Goal: Task Accomplishment & Management: Manage account settings

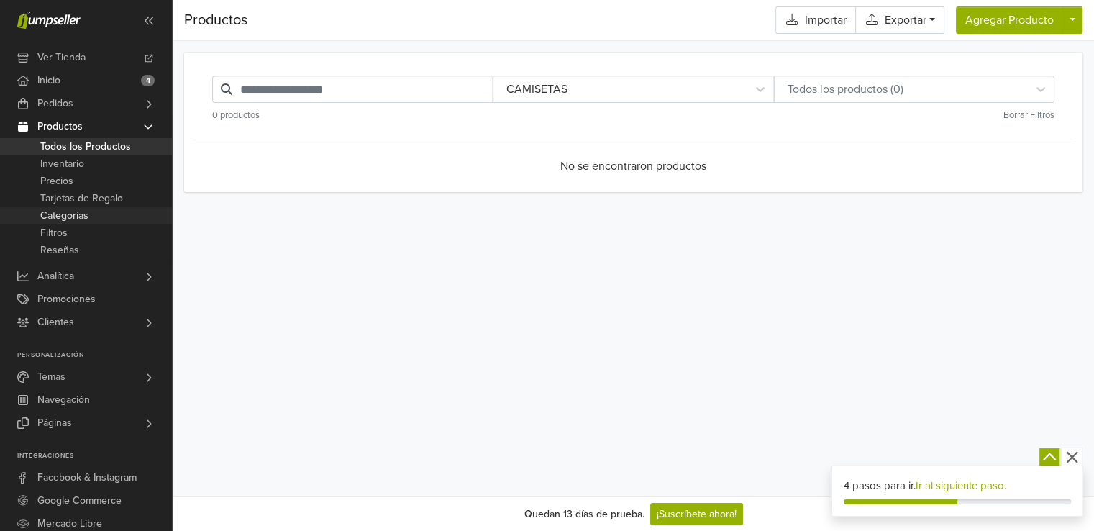
click at [74, 214] on span "Categorías" at bounding box center [64, 215] width 48 height 17
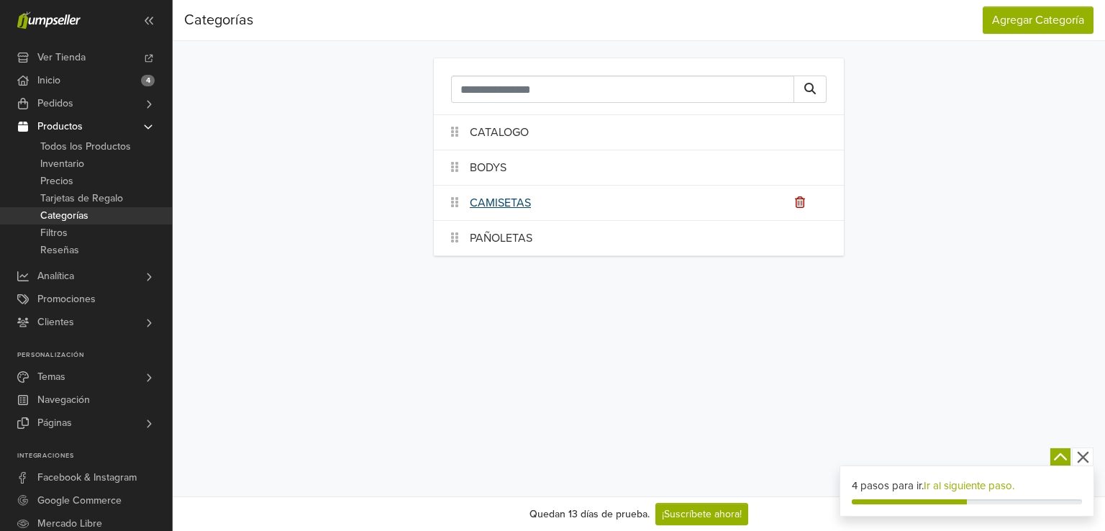
click at [515, 199] on link "CAMISETAS" at bounding box center [500, 202] width 61 height 17
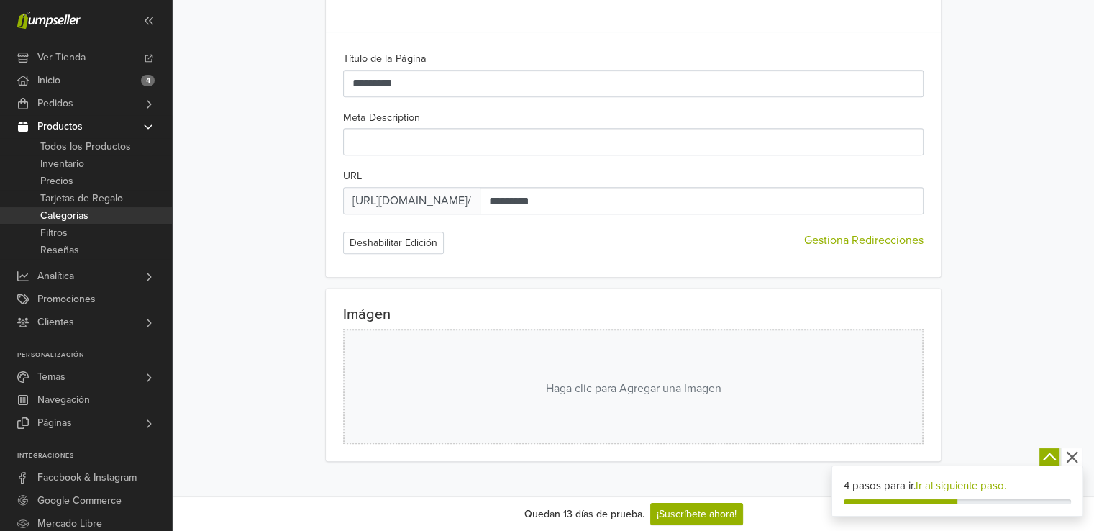
scroll to position [783, 0]
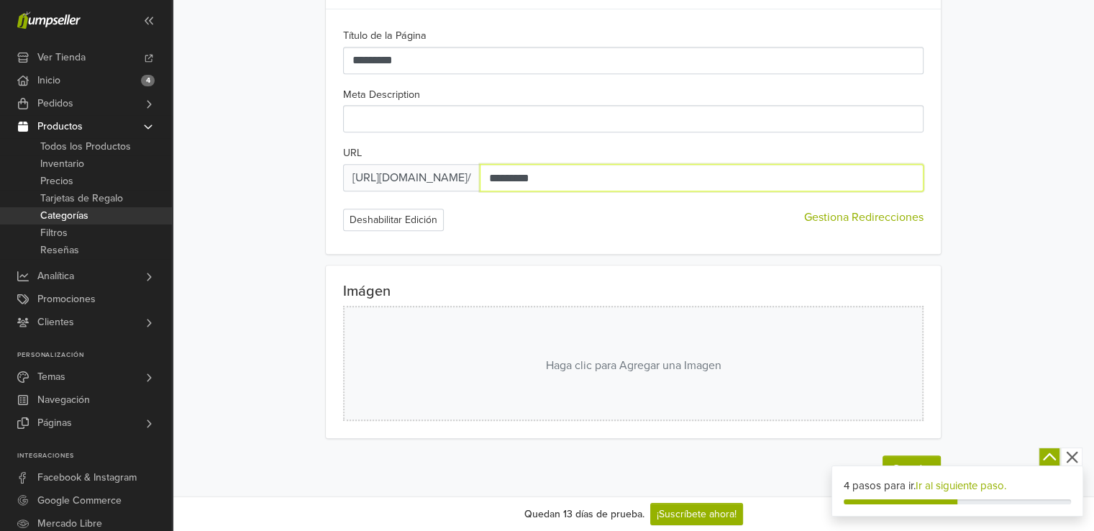
click at [596, 175] on input "*********" at bounding box center [702, 177] width 444 height 27
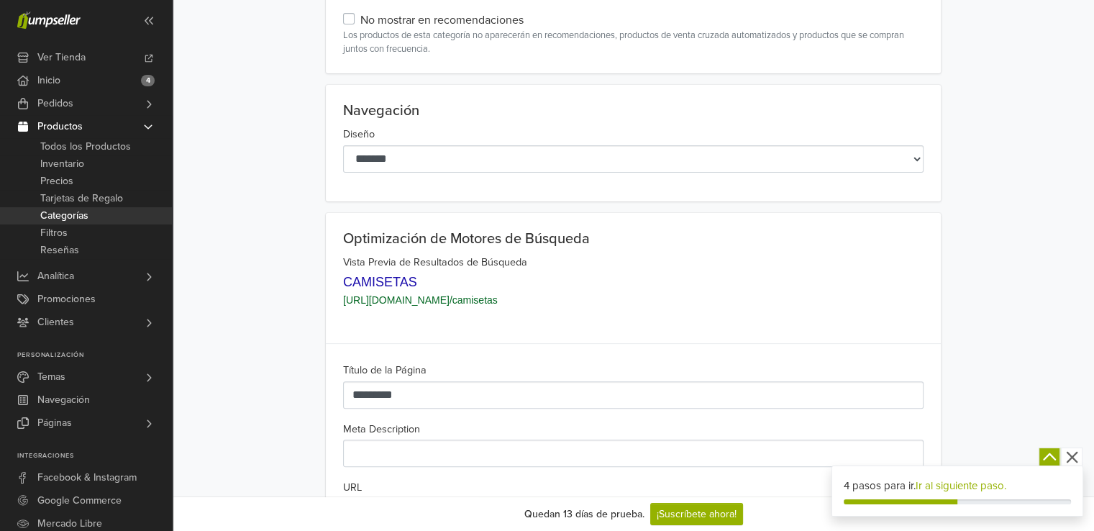
scroll to position [423, 0]
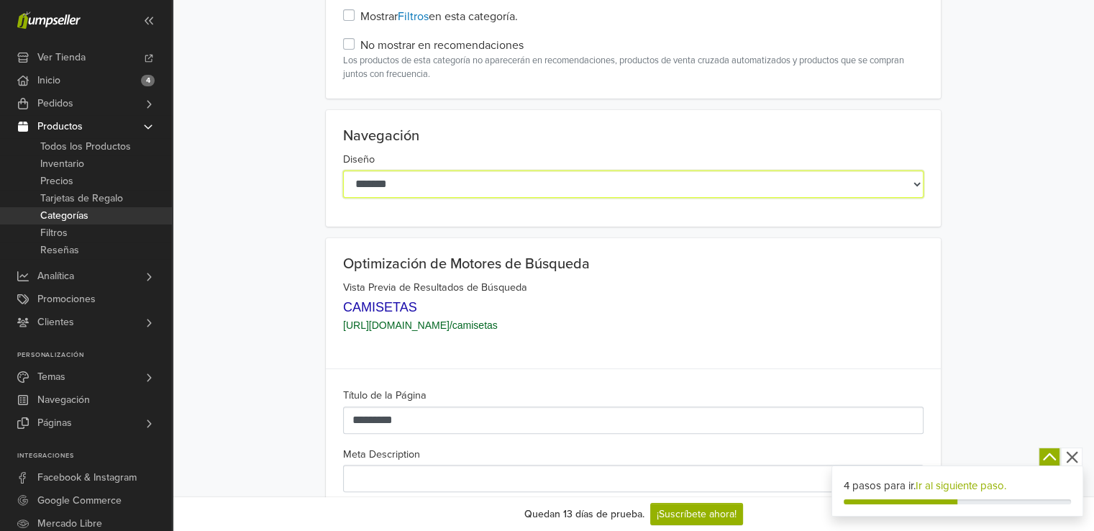
click at [658, 170] on select "**********" at bounding box center [633, 183] width 581 height 27
click at [343, 170] on select "**********" at bounding box center [633, 183] width 581 height 27
click at [526, 183] on select "**********" at bounding box center [633, 183] width 581 height 27
select select "*******"
click at [343, 170] on select "**********" at bounding box center [633, 183] width 581 height 27
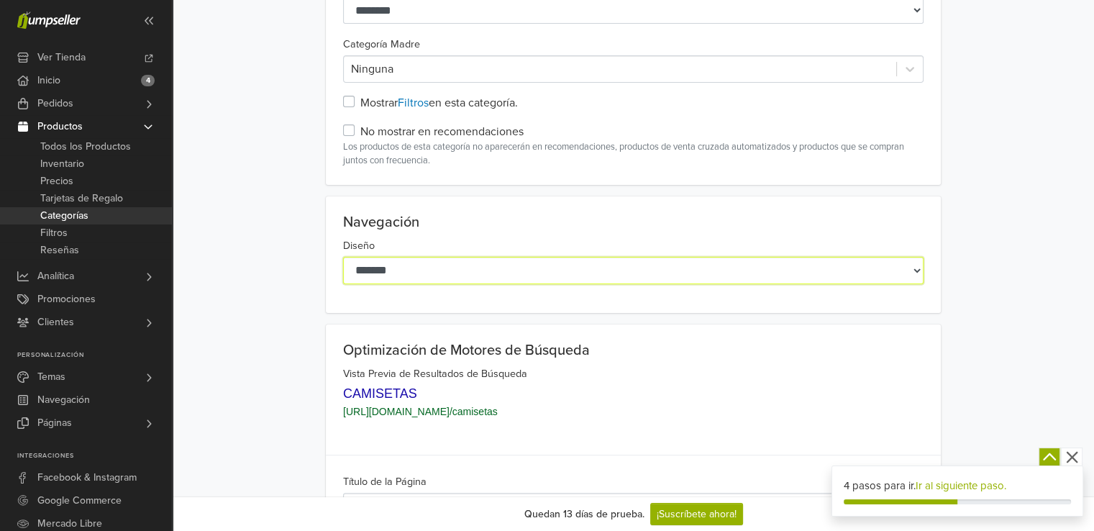
scroll to position [207, 0]
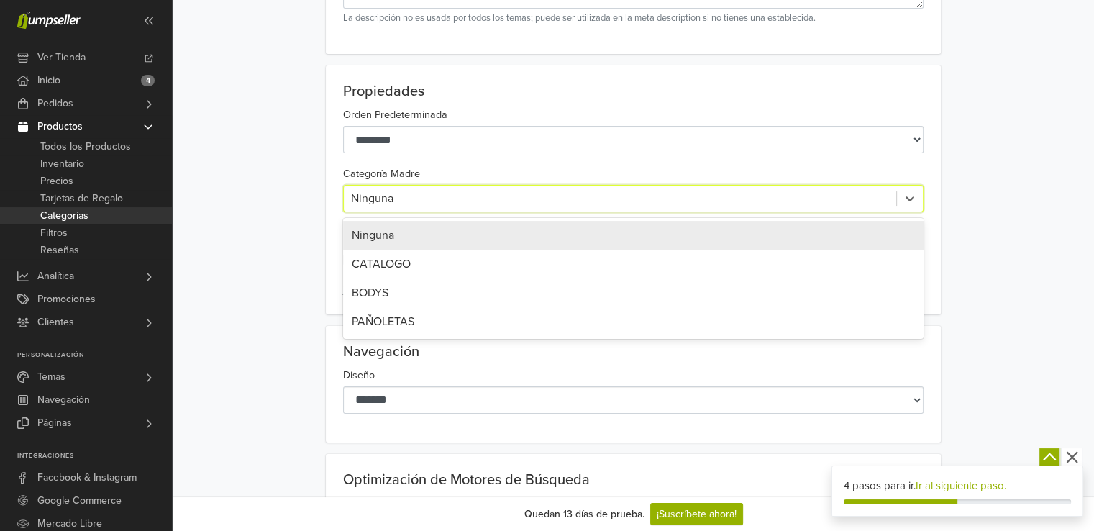
click at [532, 194] on div at bounding box center [620, 198] width 538 height 20
click at [466, 229] on div "Ninguna" at bounding box center [633, 235] width 581 height 29
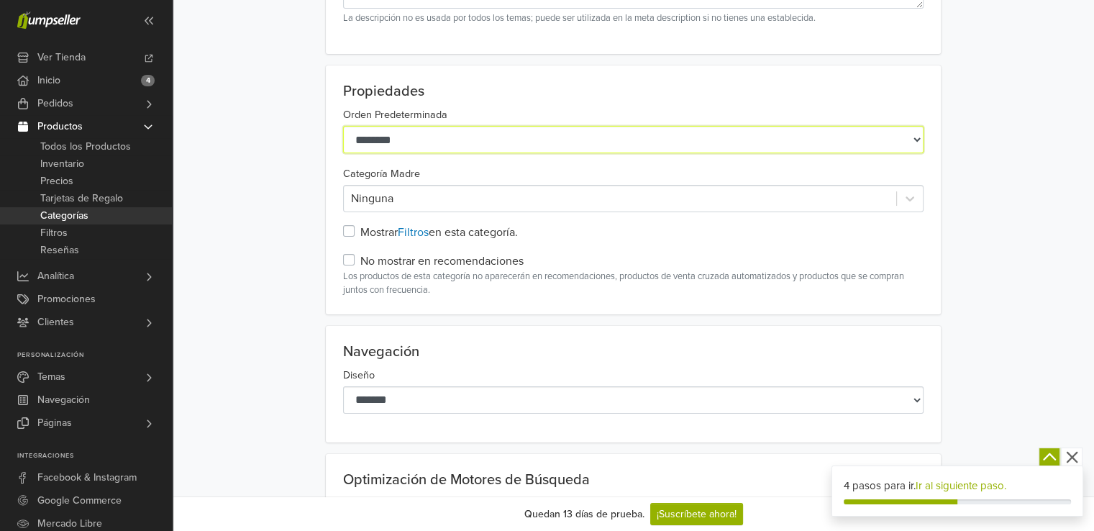
click at [460, 137] on select "**********" at bounding box center [633, 139] width 581 height 27
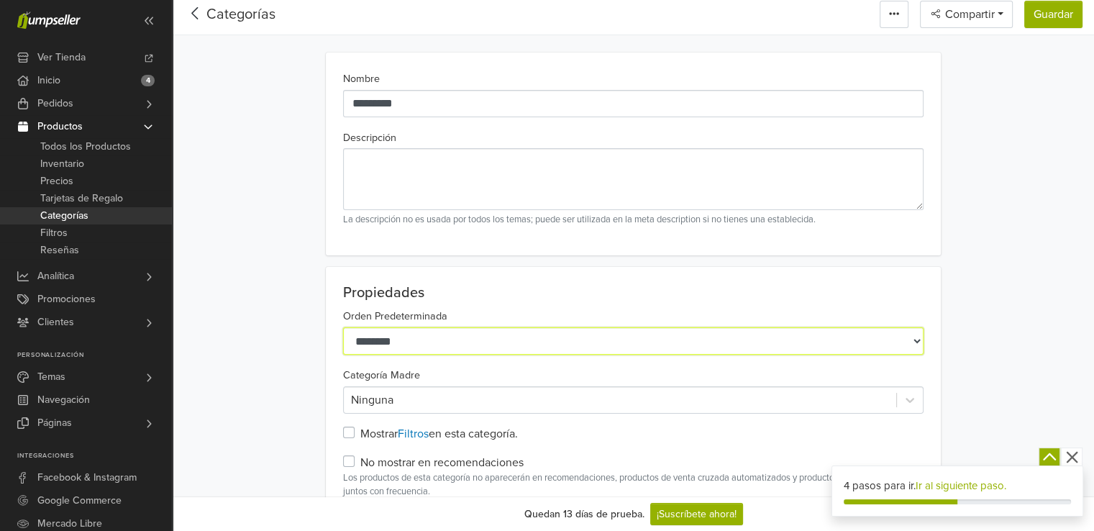
scroll to position [0, 0]
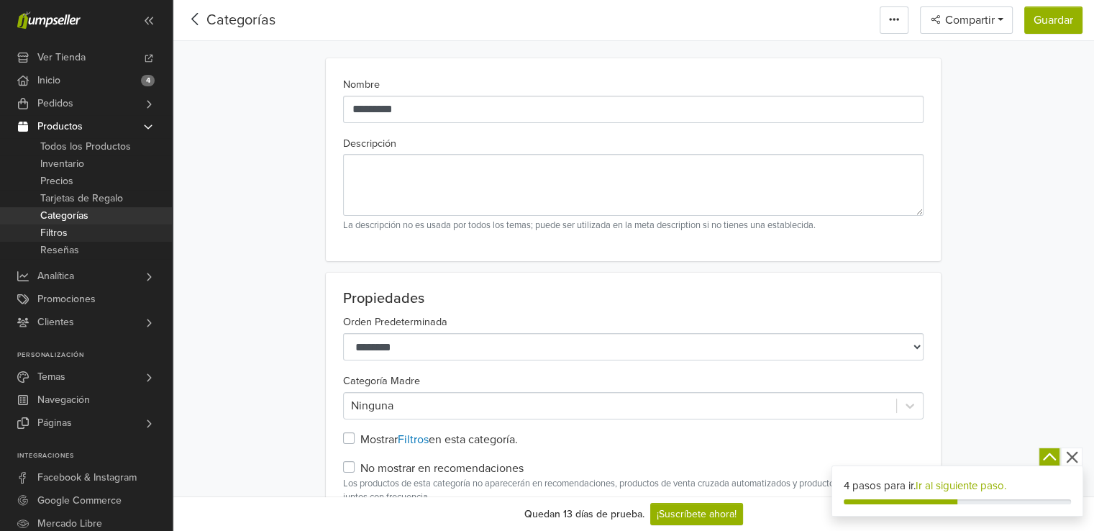
click at [47, 234] on span "Filtros" at bounding box center [53, 232] width 27 height 17
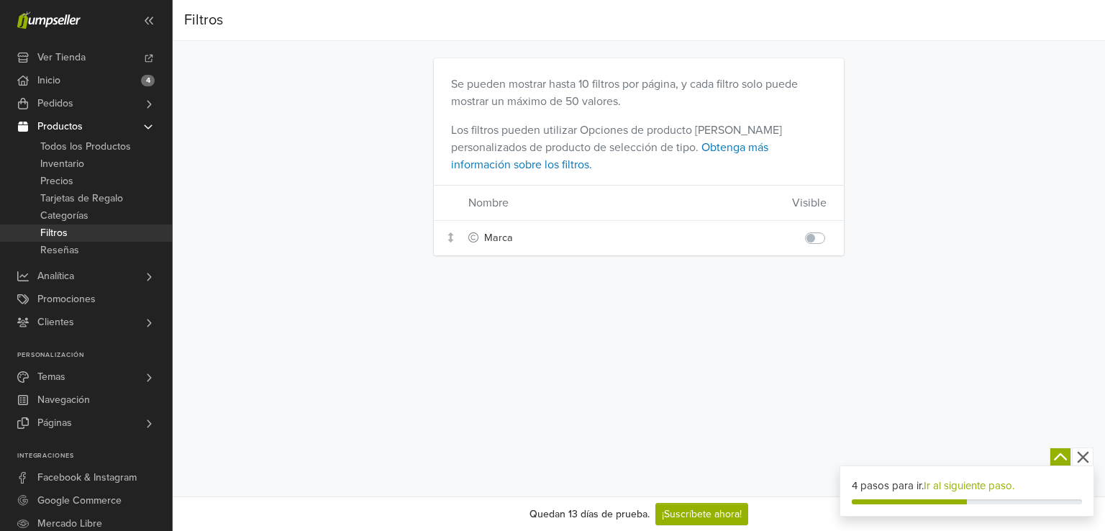
click at [1085, 457] on icon "button" at bounding box center [1083, 457] width 18 height 18
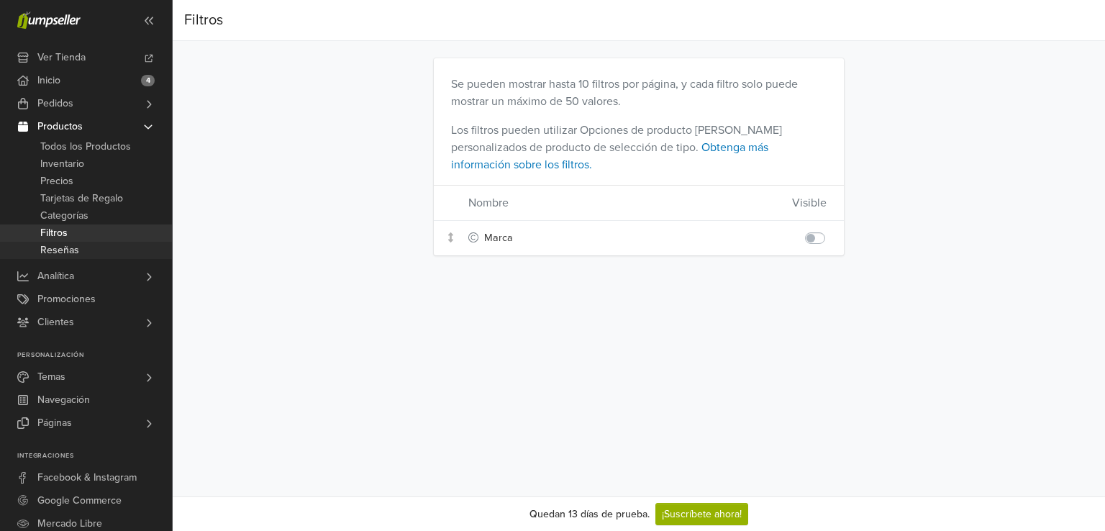
click at [78, 250] on link "Reseñas" at bounding box center [86, 250] width 172 height 17
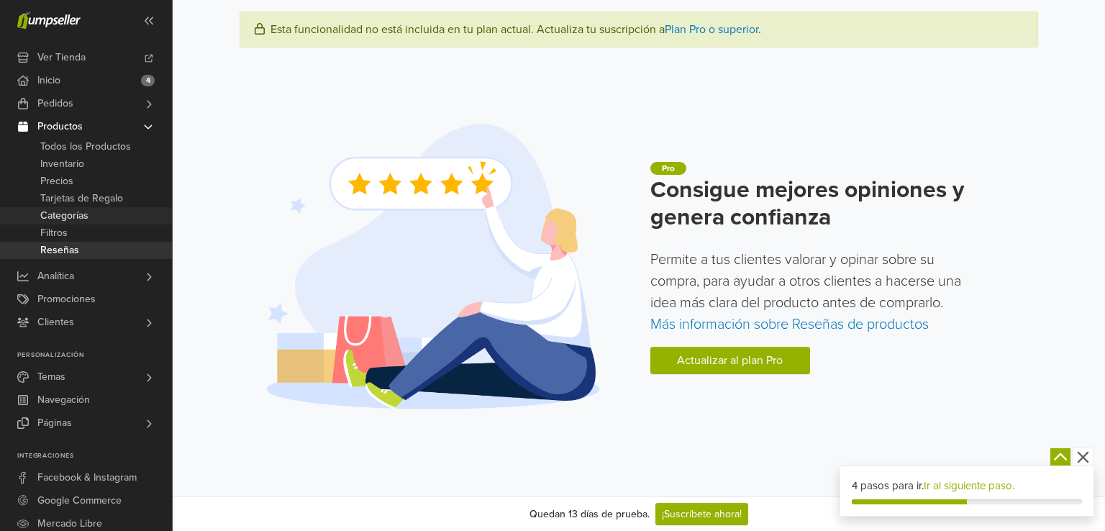
click at [78, 215] on span "Categorías" at bounding box center [64, 215] width 48 height 17
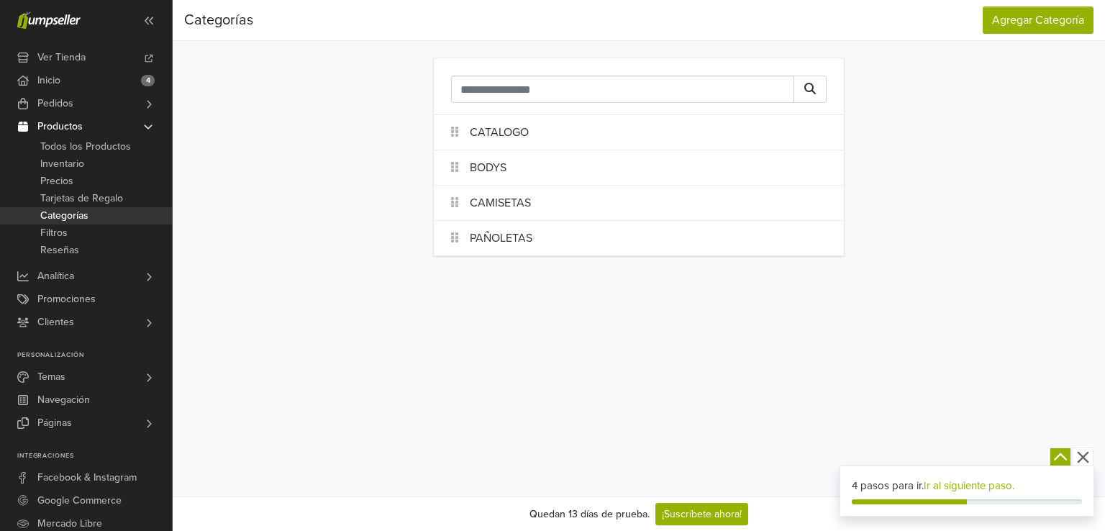
click at [460, 206] on div at bounding box center [460, 202] width 19 height 29
click at [73, 178] on link "Precios" at bounding box center [86, 181] width 172 height 17
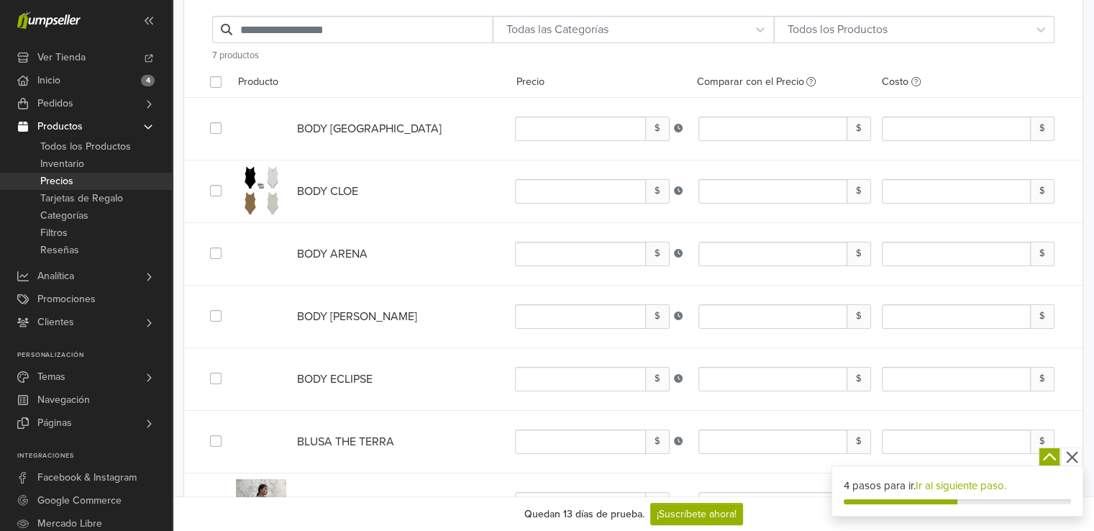
scroll to position [127, 0]
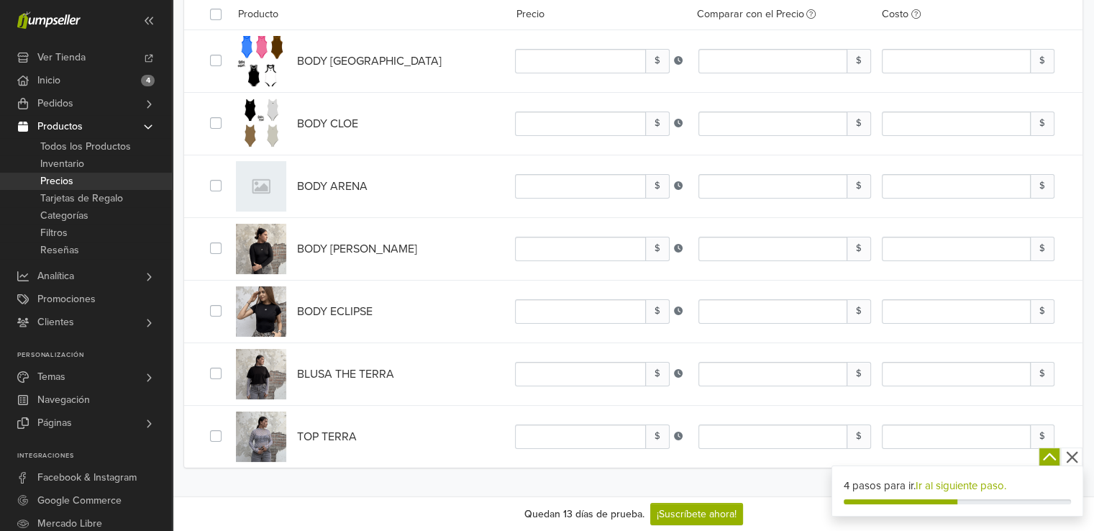
click at [344, 436] on span "TOP TERRA" at bounding box center [327, 436] width 60 height 14
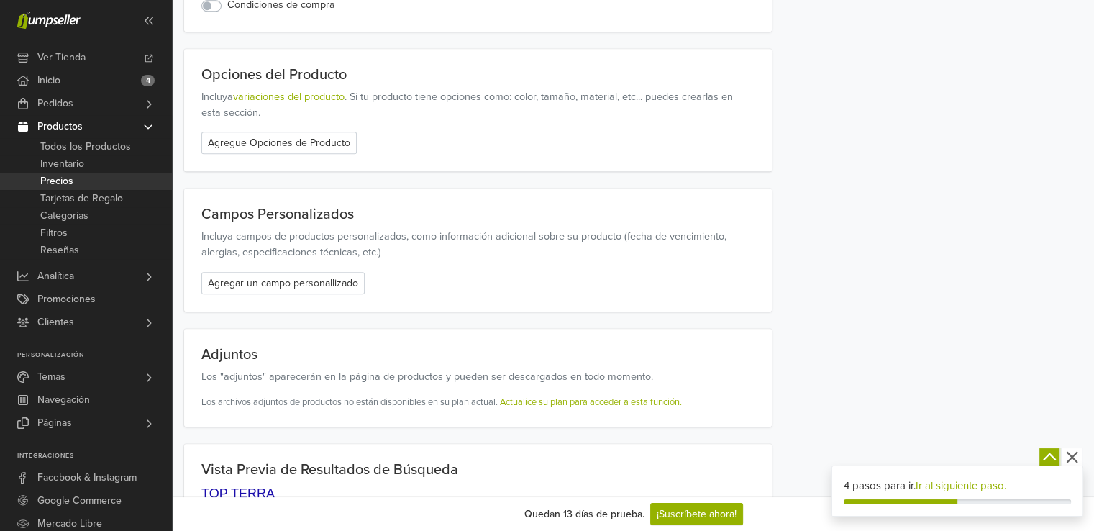
scroll to position [1494, 0]
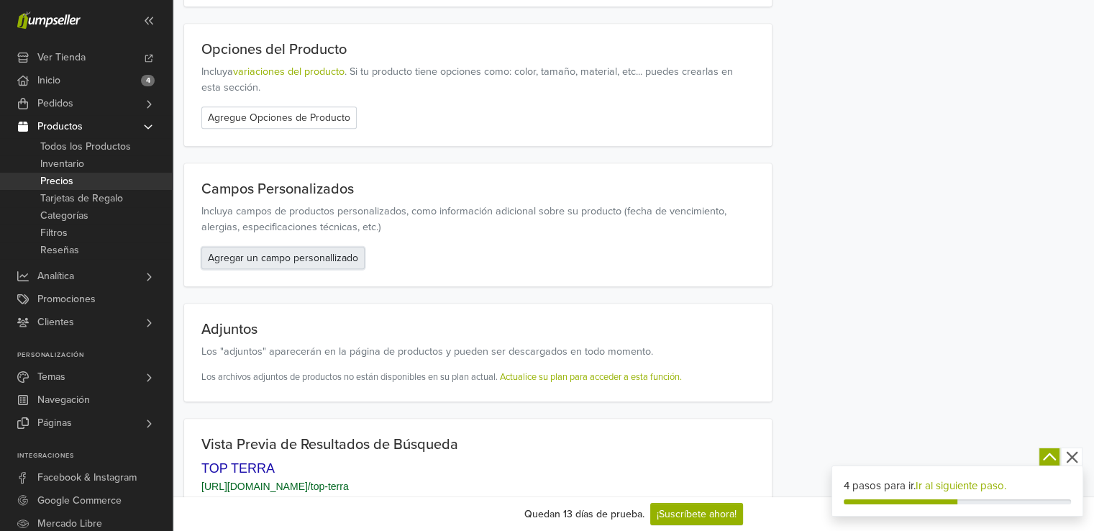
click at [327, 253] on button "Agregar un campo personallizado" at bounding box center [282, 258] width 163 height 22
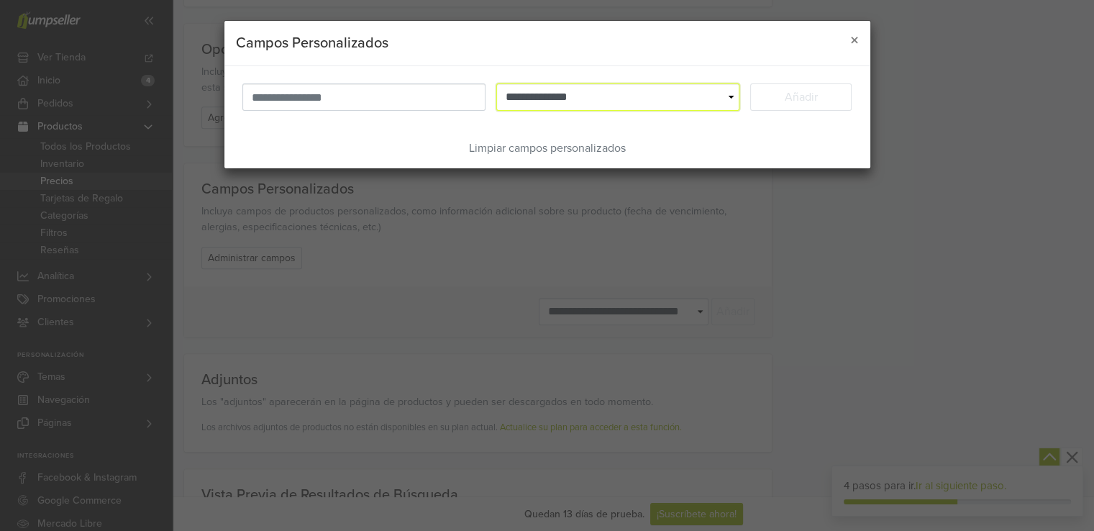
click at [543, 99] on select "**********" at bounding box center [617, 96] width 243 height 27
click at [850, 42] on span "×" at bounding box center [854, 40] width 9 height 21
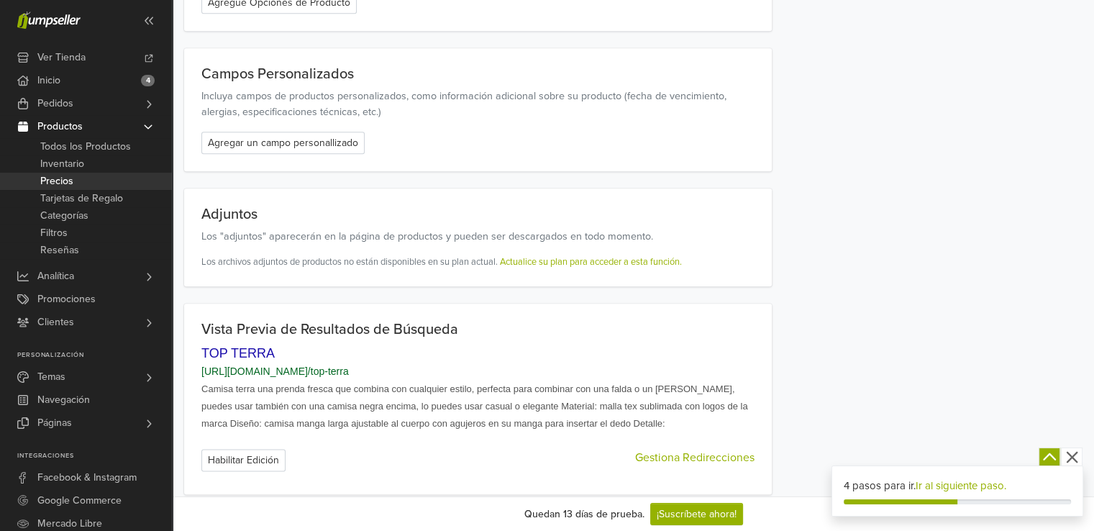
scroll to position [1614, 0]
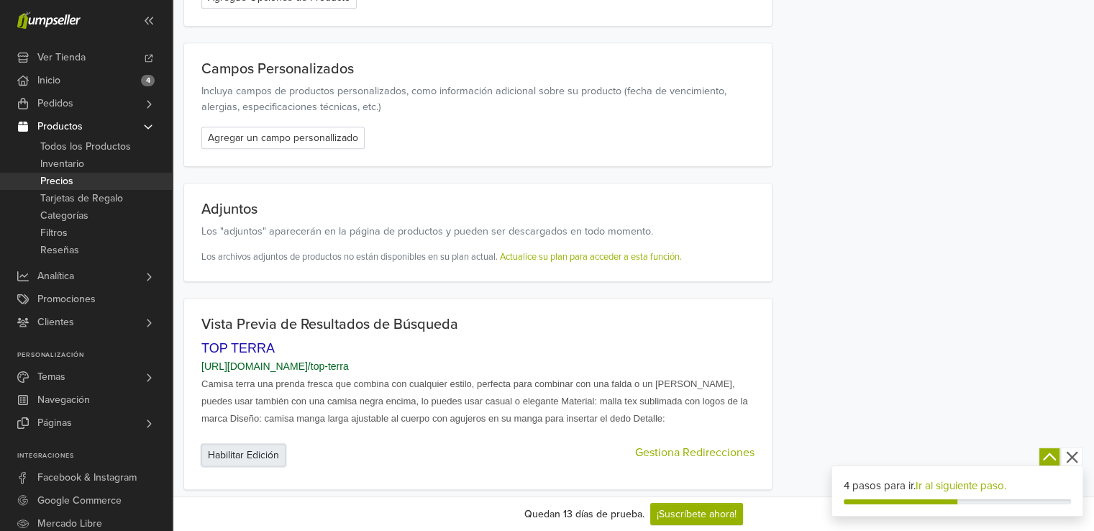
click at [269, 447] on button "Habilitar Edición" at bounding box center [243, 455] width 84 height 22
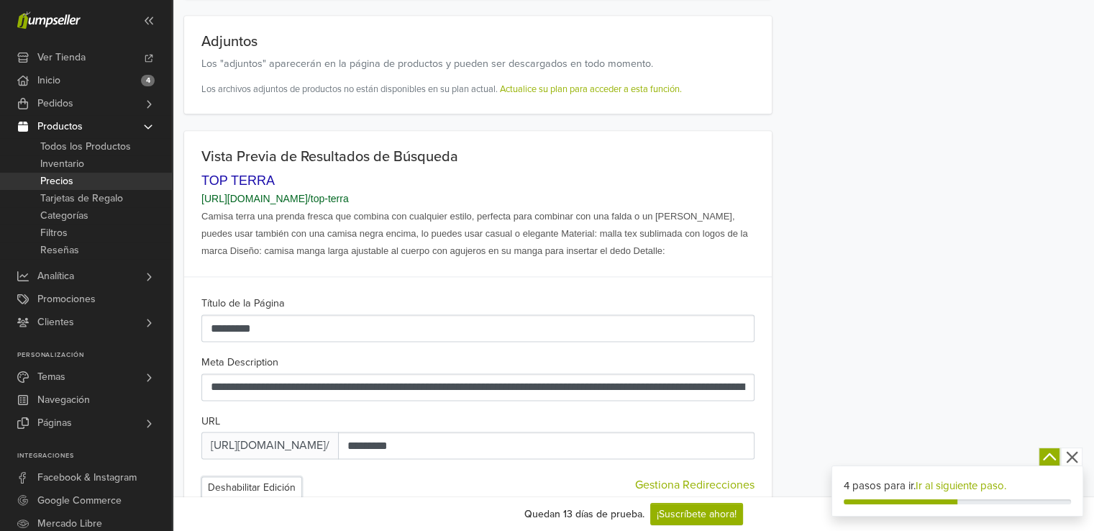
scroll to position [1813, 0]
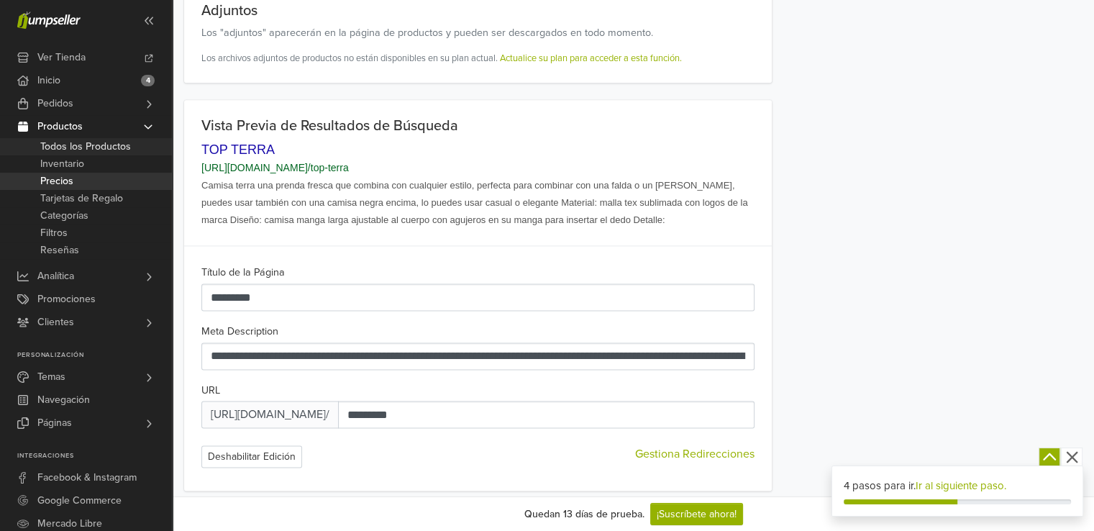
click at [63, 150] on span "Todos los Productos" at bounding box center [85, 146] width 91 height 17
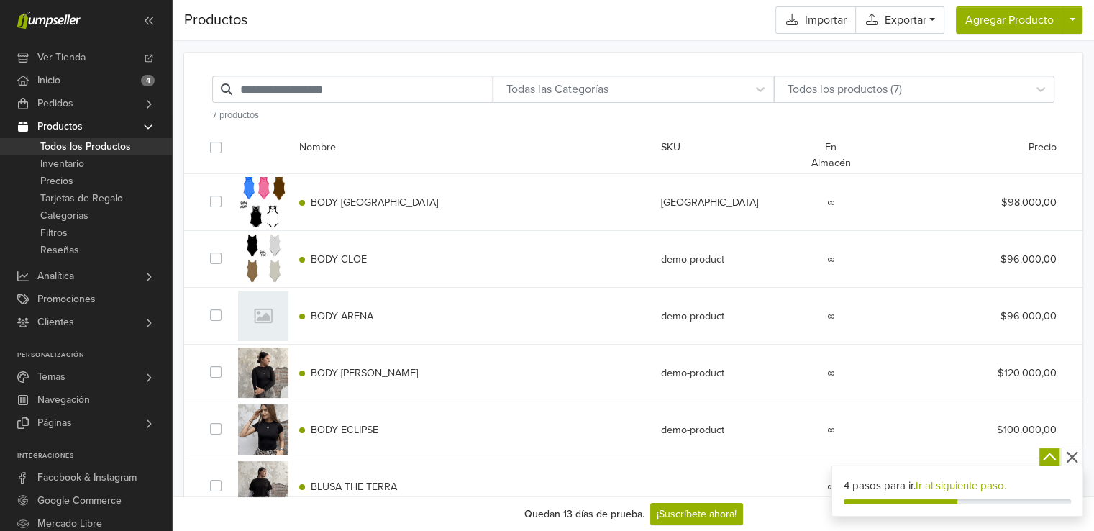
click at [363, 487] on span "BLUSA THE TERRA" at bounding box center [354, 487] width 86 height 12
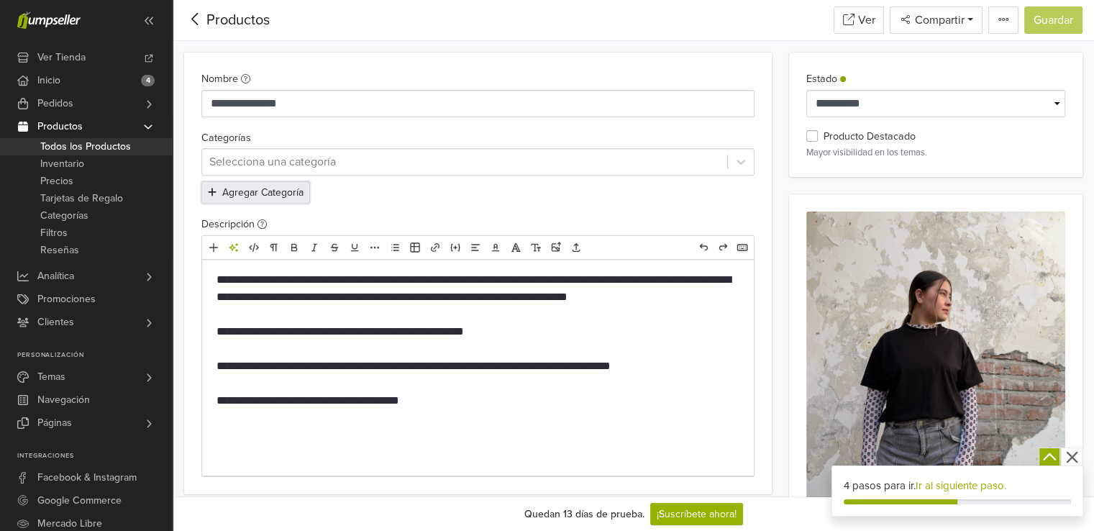
click at [274, 196] on button "Agregar Categoría" at bounding box center [255, 192] width 109 height 22
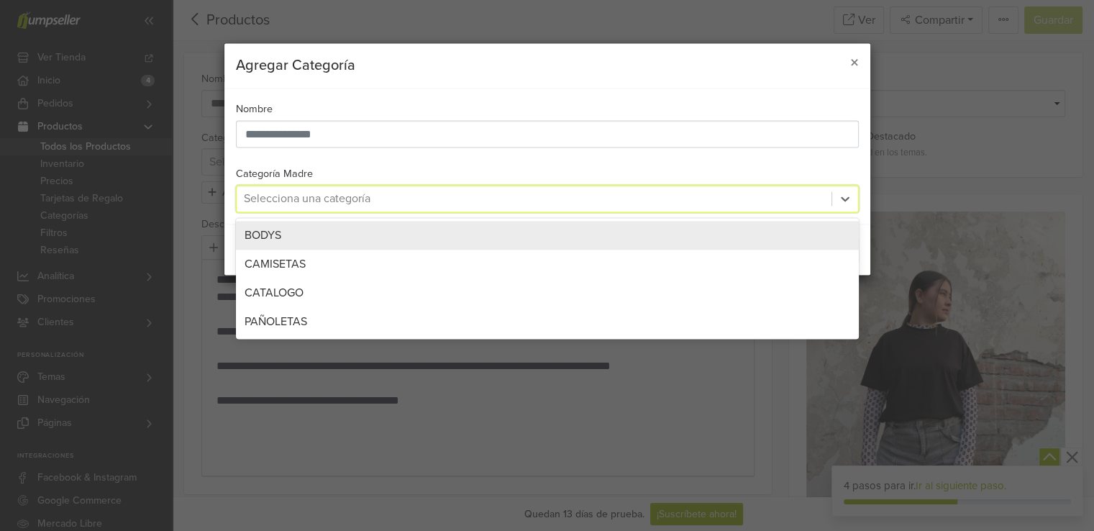
click at [283, 200] on div at bounding box center [534, 198] width 581 height 20
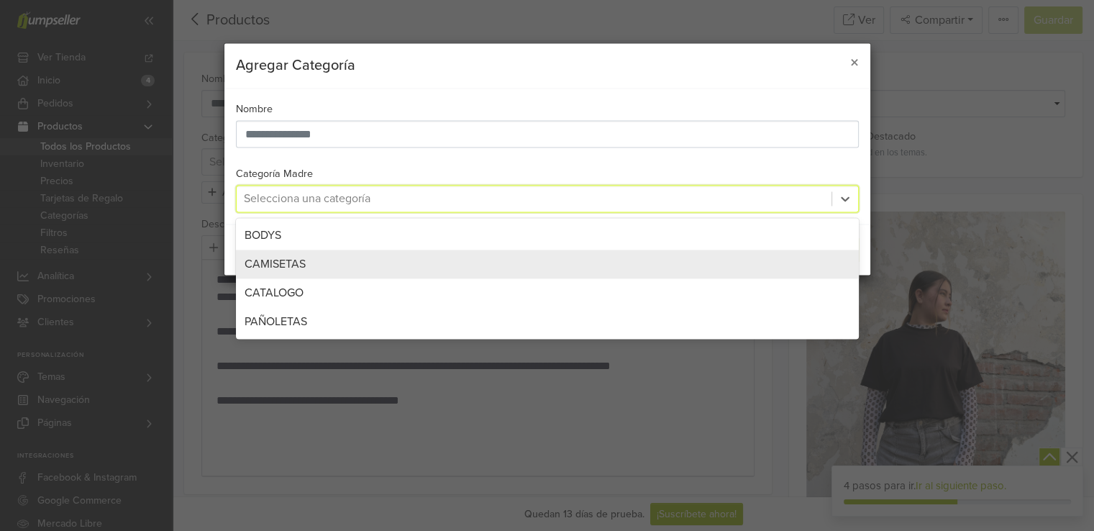
click at [281, 267] on span "CAMISETAS" at bounding box center [275, 264] width 61 height 14
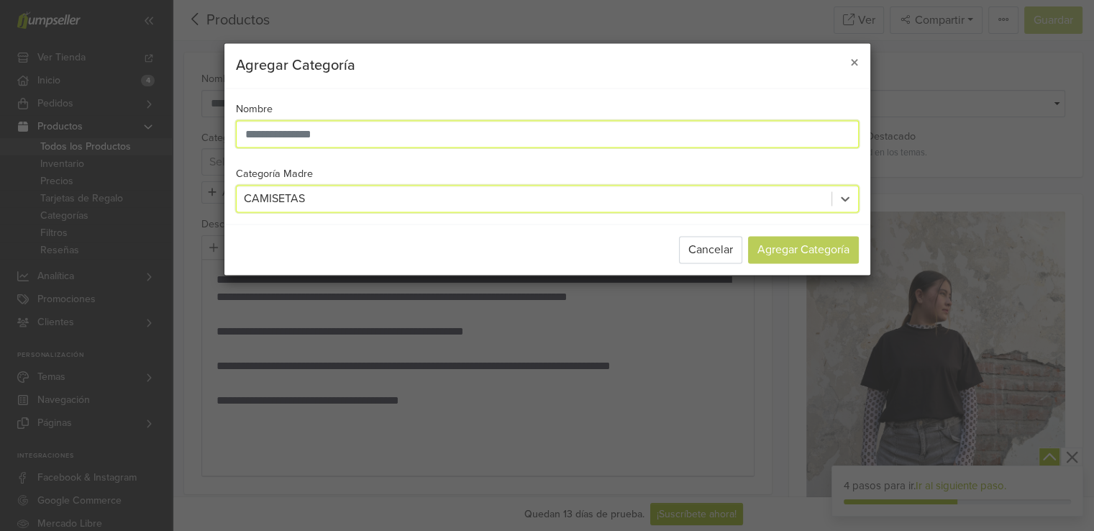
click at [662, 140] on input "text" at bounding box center [547, 133] width 623 height 27
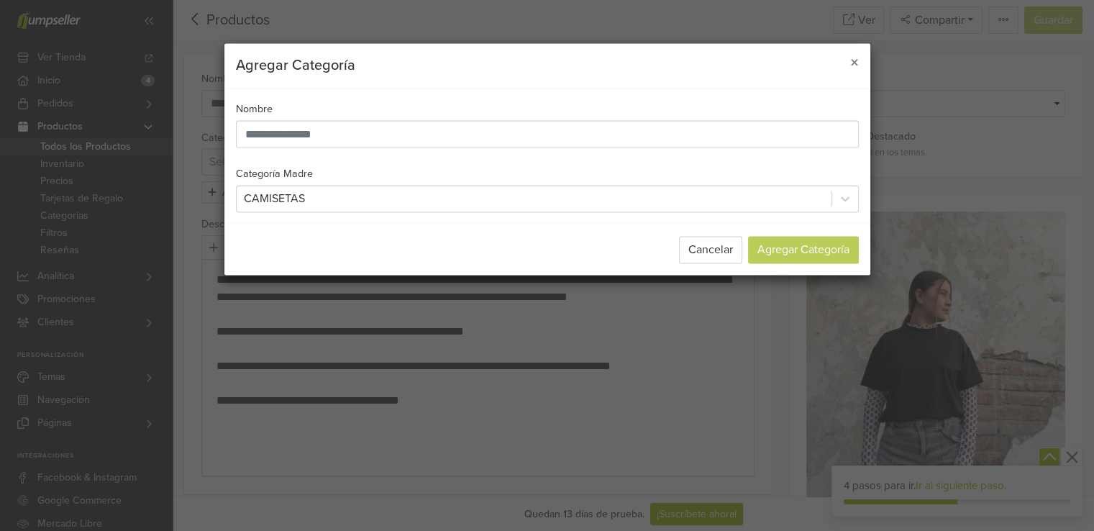
click at [823, 264] on div "Cancelar Agregar Categoría" at bounding box center [547, 249] width 646 height 51
click at [853, 67] on span "×" at bounding box center [854, 63] width 9 height 21
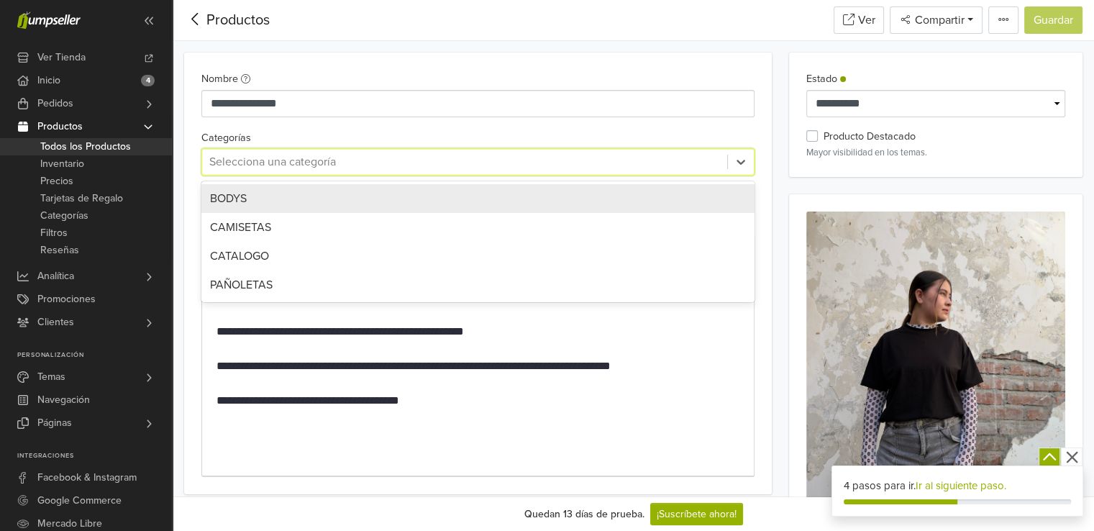
click at [269, 170] on div at bounding box center [464, 162] width 511 height 20
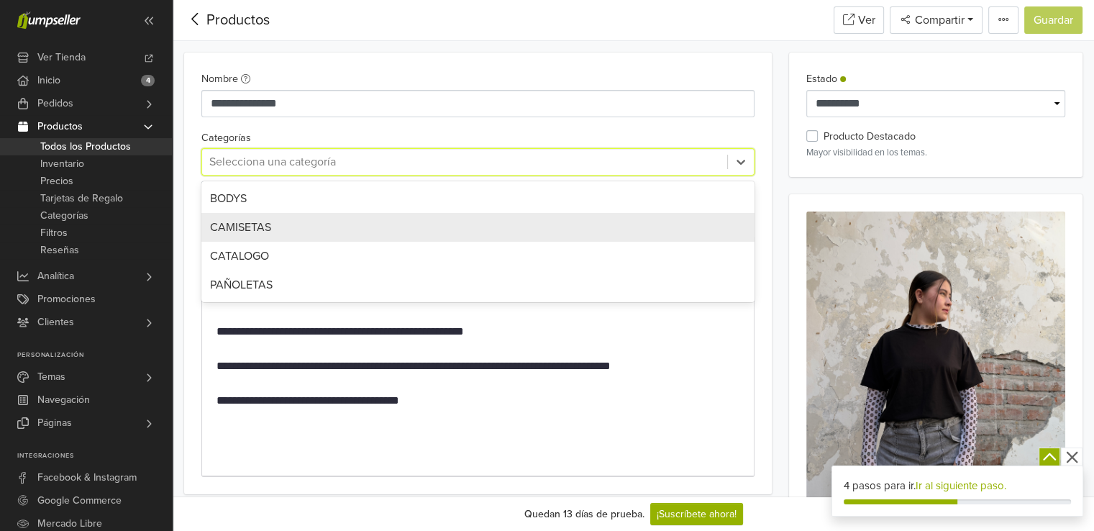
click at [268, 224] on span "CAMISETAS" at bounding box center [240, 227] width 61 height 14
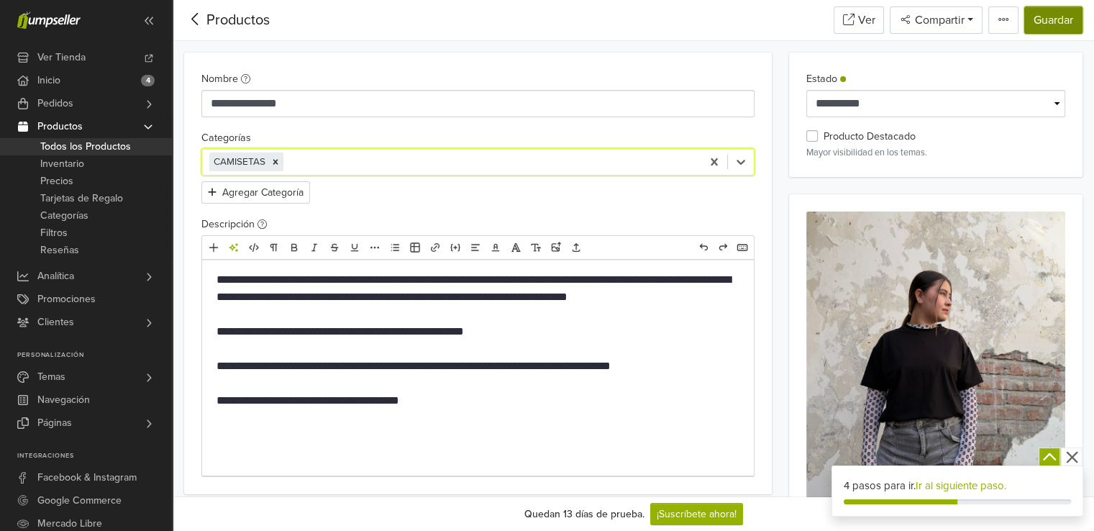
click at [1055, 17] on button "Guardar" at bounding box center [1053, 19] width 58 height 27
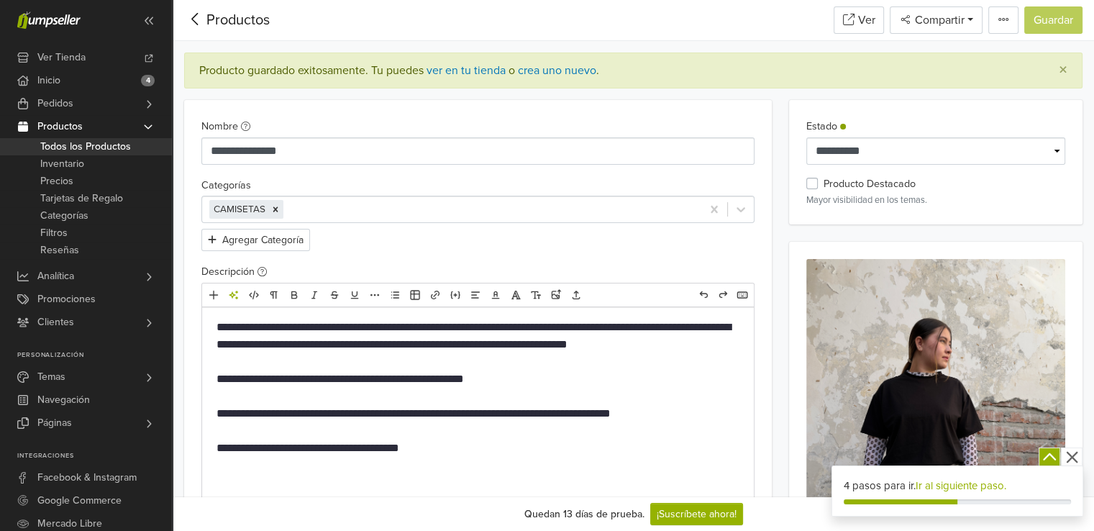
click at [122, 147] on span "Todos los Productos" at bounding box center [85, 146] width 91 height 17
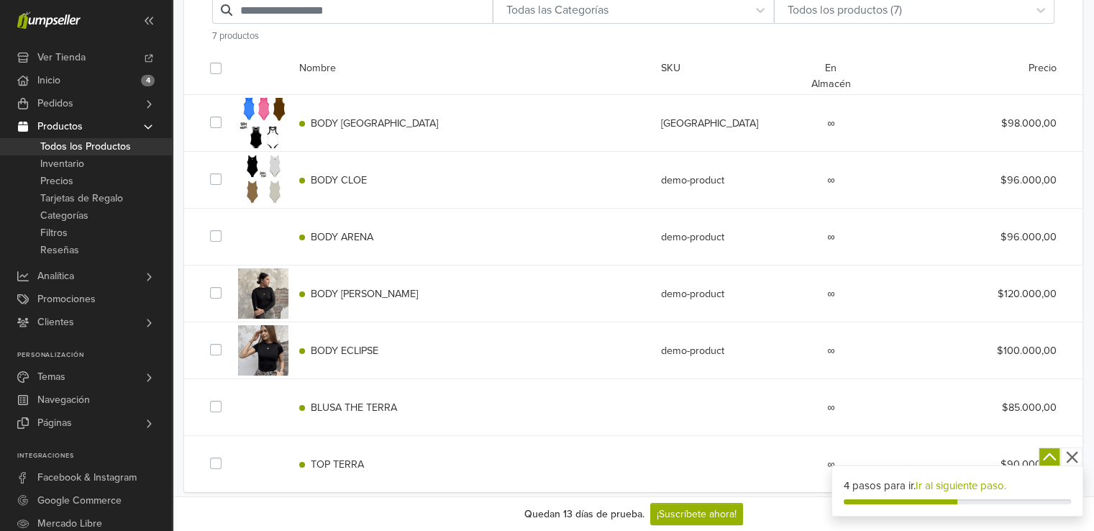
scroll to position [104, 0]
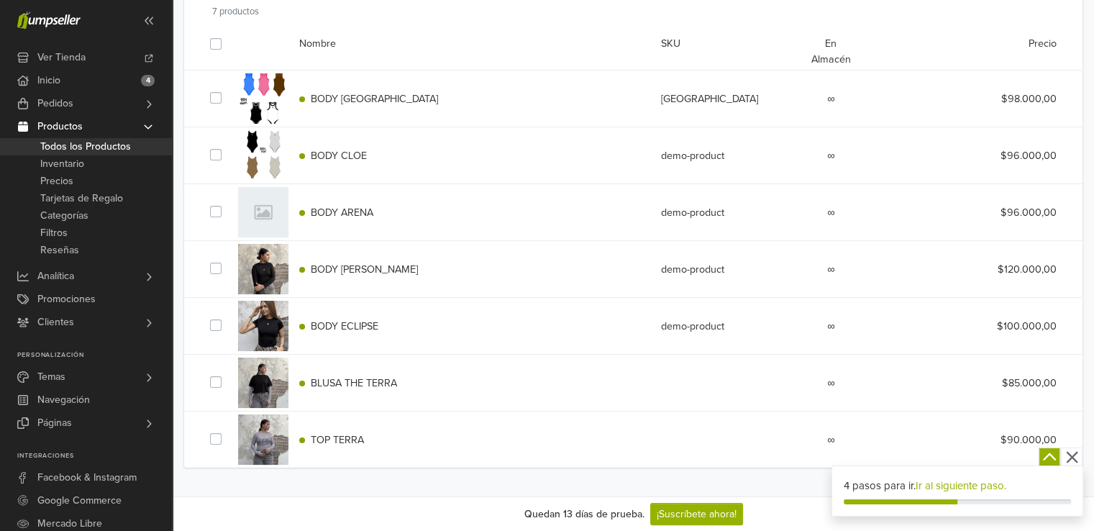
click at [338, 445] on div "TOP TERRA" at bounding box center [469, 440] width 362 height 16
click at [262, 427] on div at bounding box center [263, 439] width 50 height 50
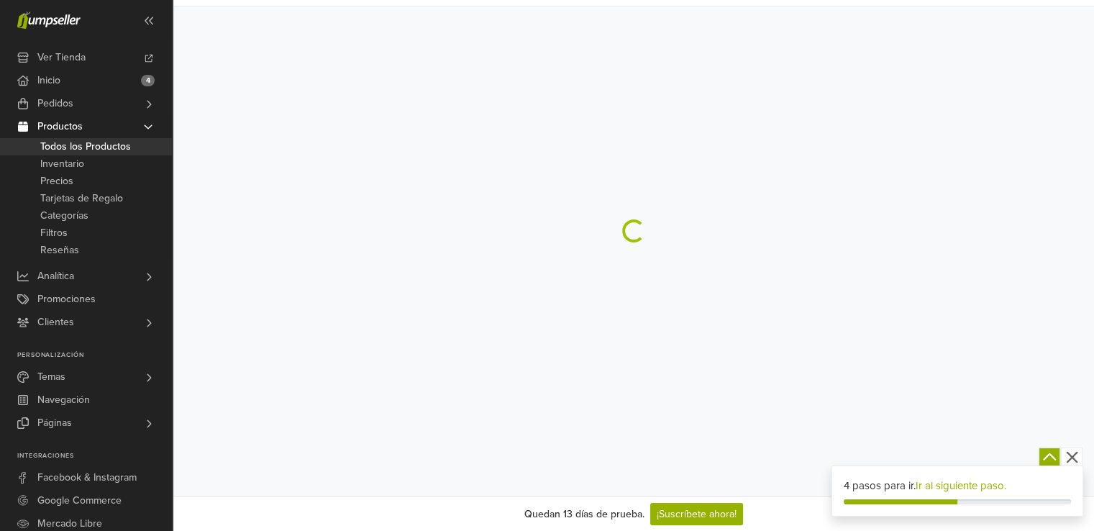
scroll to position [104, 0]
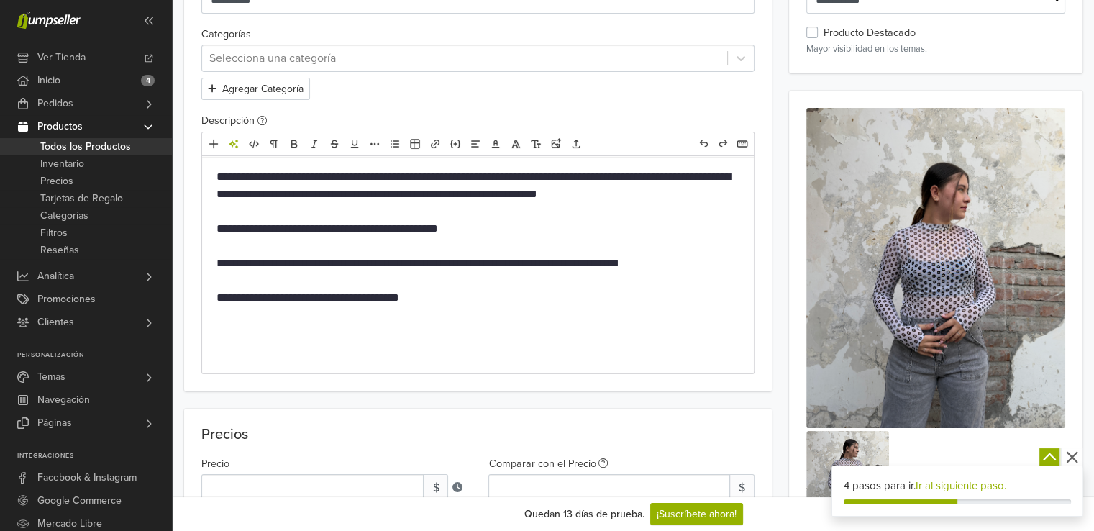
click at [278, 56] on div at bounding box center [464, 58] width 511 height 20
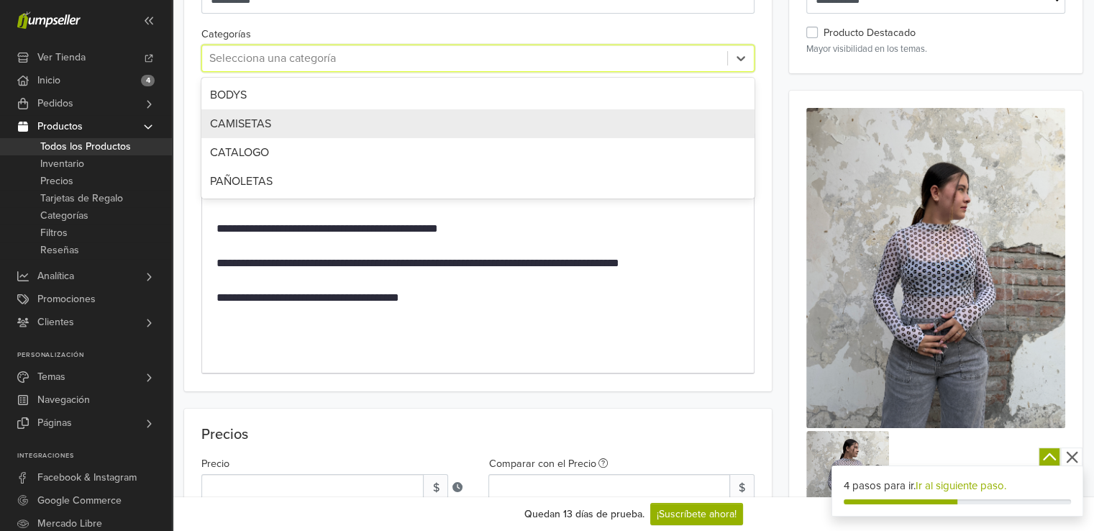
click at [284, 124] on div "CAMISETAS" at bounding box center [478, 123] width 536 height 17
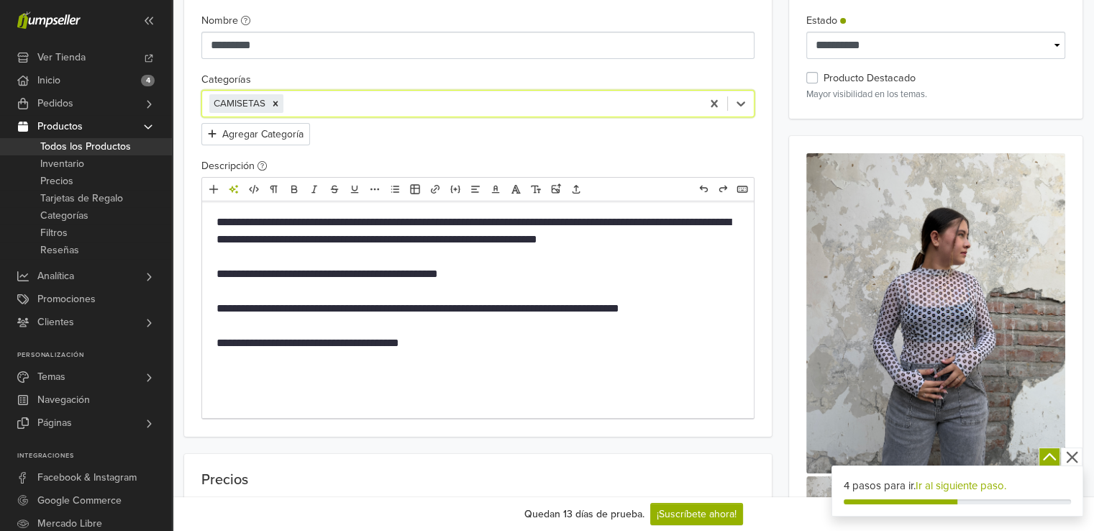
scroll to position [0, 0]
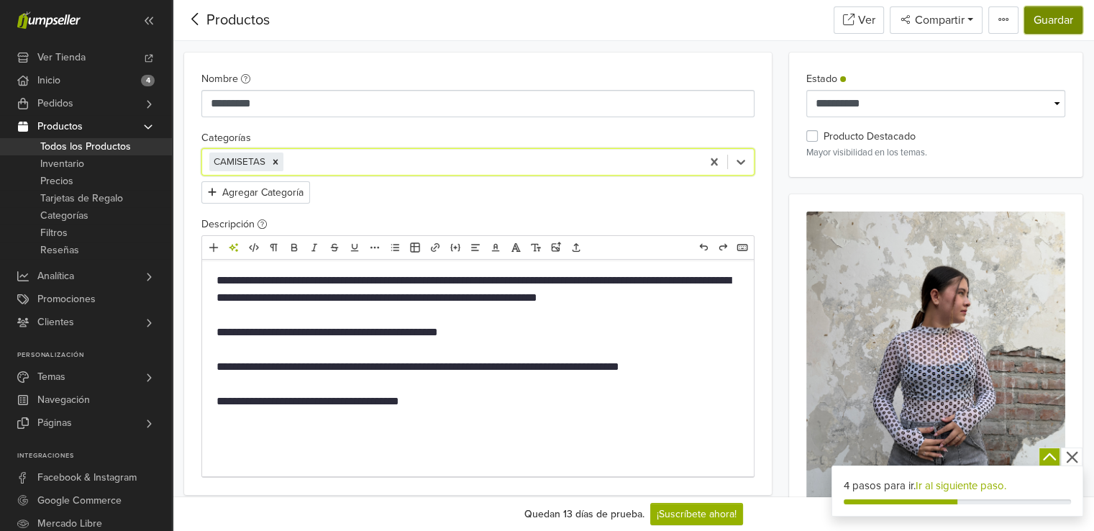
click at [1060, 24] on button "Guardar" at bounding box center [1053, 19] width 58 height 27
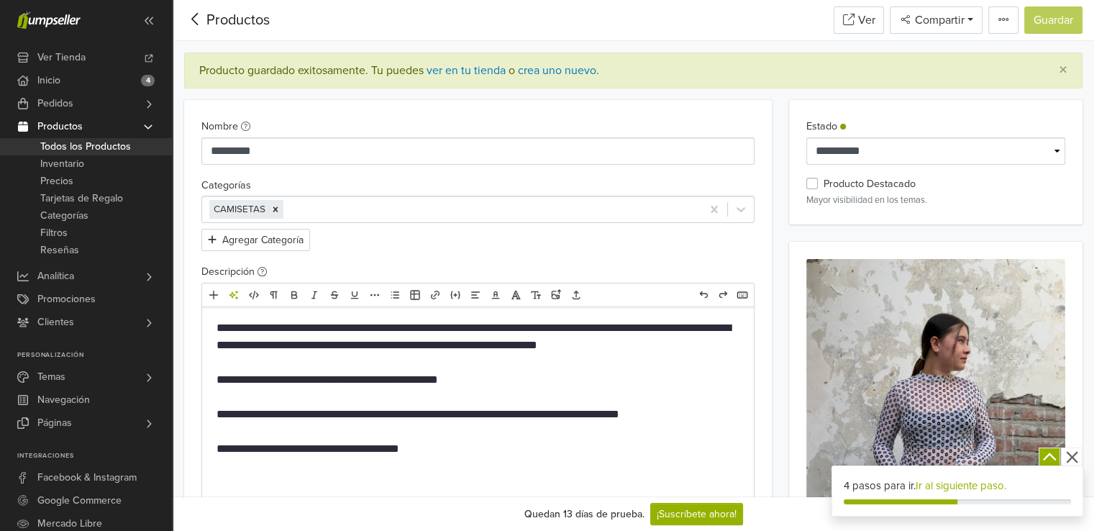
click at [86, 147] on span "Todos los Productos" at bounding box center [85, 146] width 91 height 17
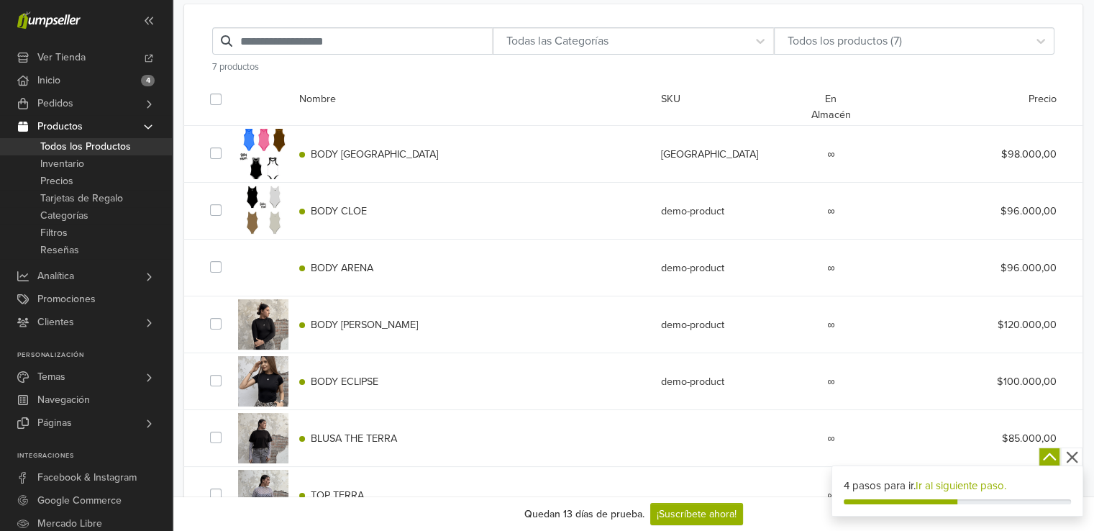
scroll to position [104, 0]
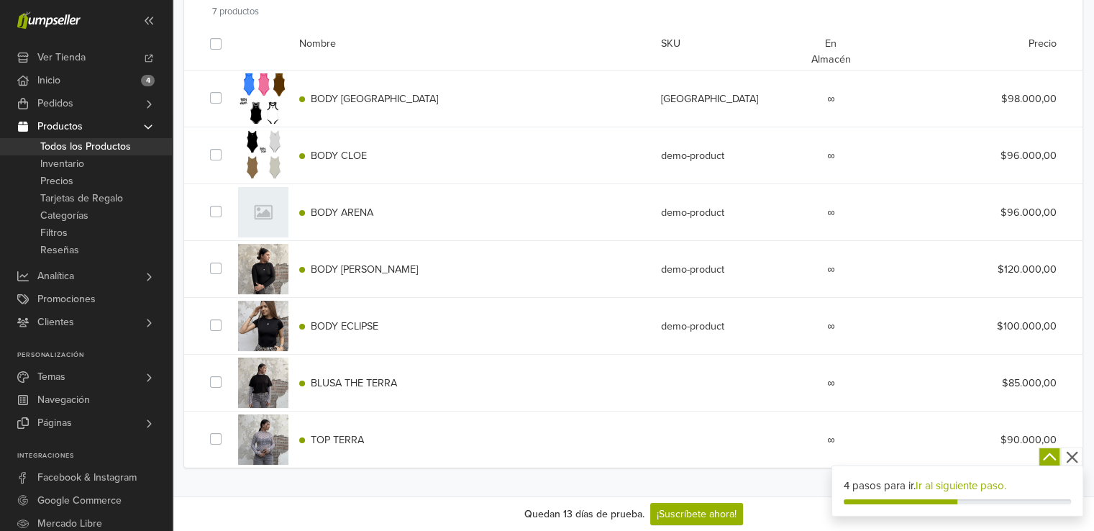
click at [268, 330] on div at bounding box center [263, 326] width 50 height 50
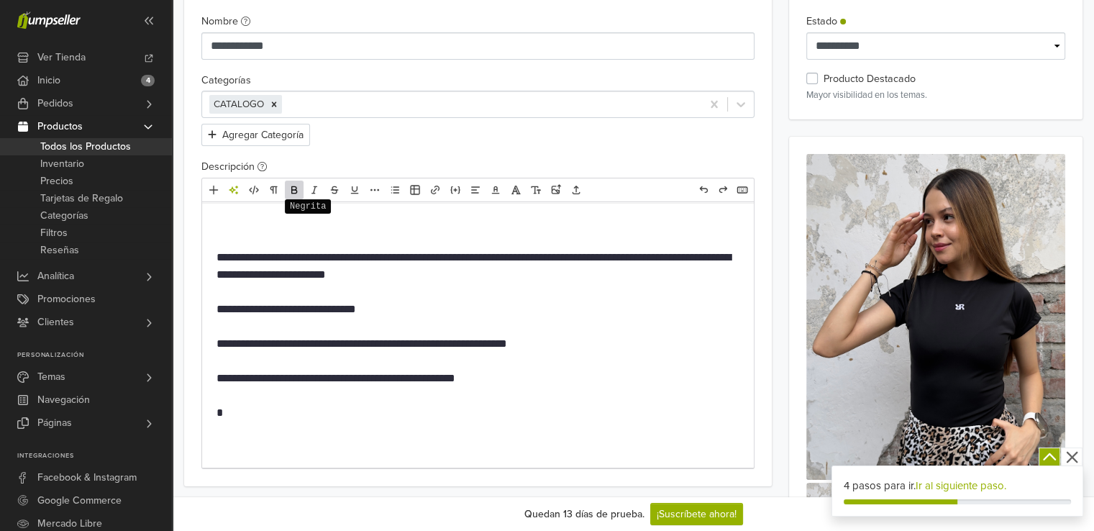
scroll to position [32, 0]
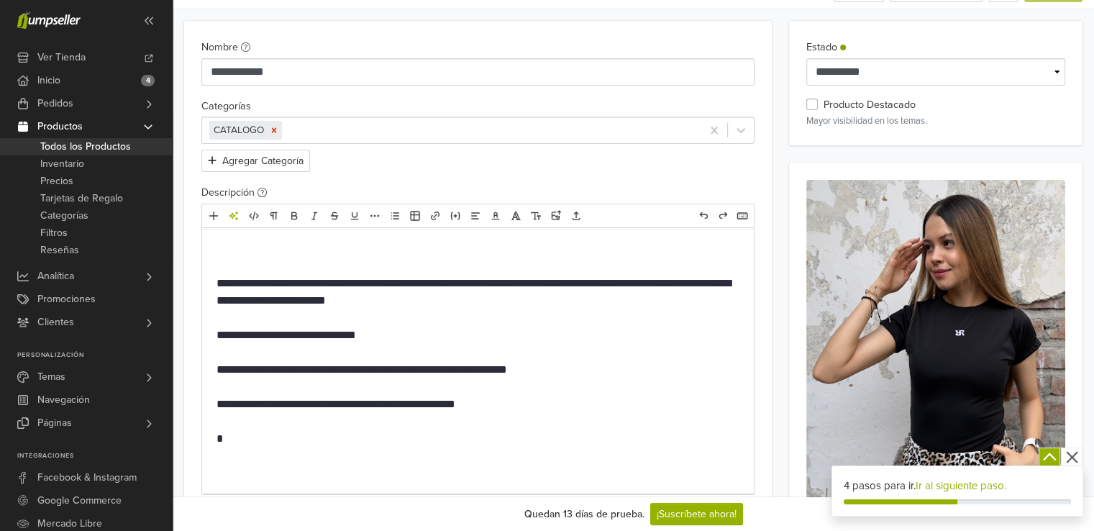
click at [276, 126] on icon "Remove [object Object]" at bounding box center [274, 130] width 10 height 10
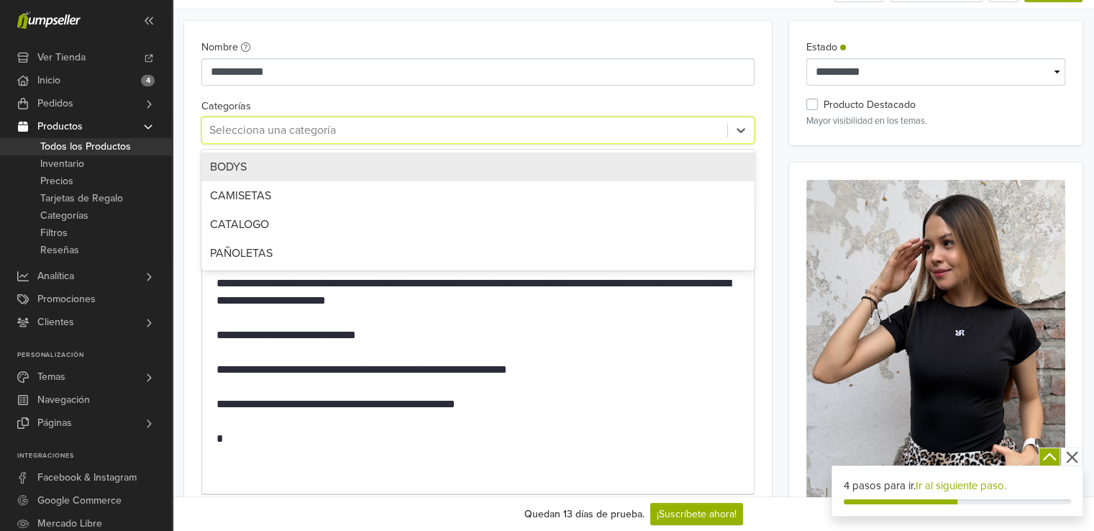
click at [276, 126] on div at bounding box center [464, 130] width 511 height 20
click at [291, 160] on div "BODYS" at bounding box center [478, 166] width 536 height 17
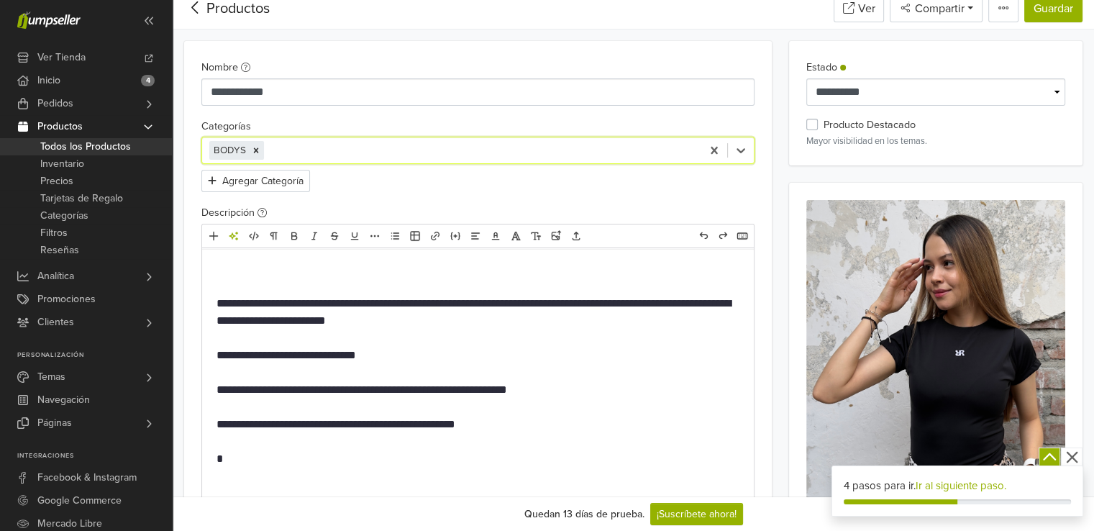
scroll to position [0, 0]
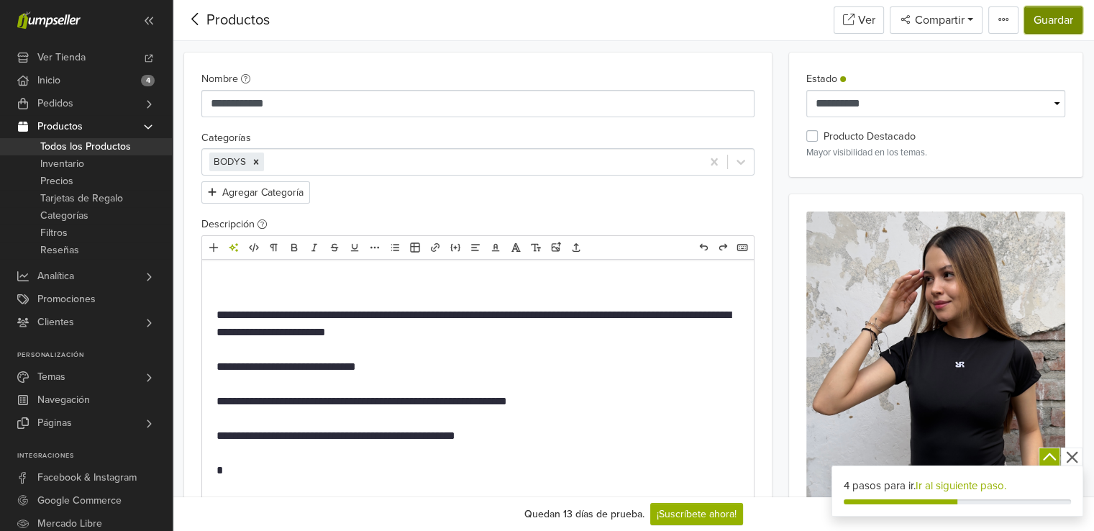
click at [1034, 15] on button "Guardar" at bounding box center [1053, 19] width 58 height 27
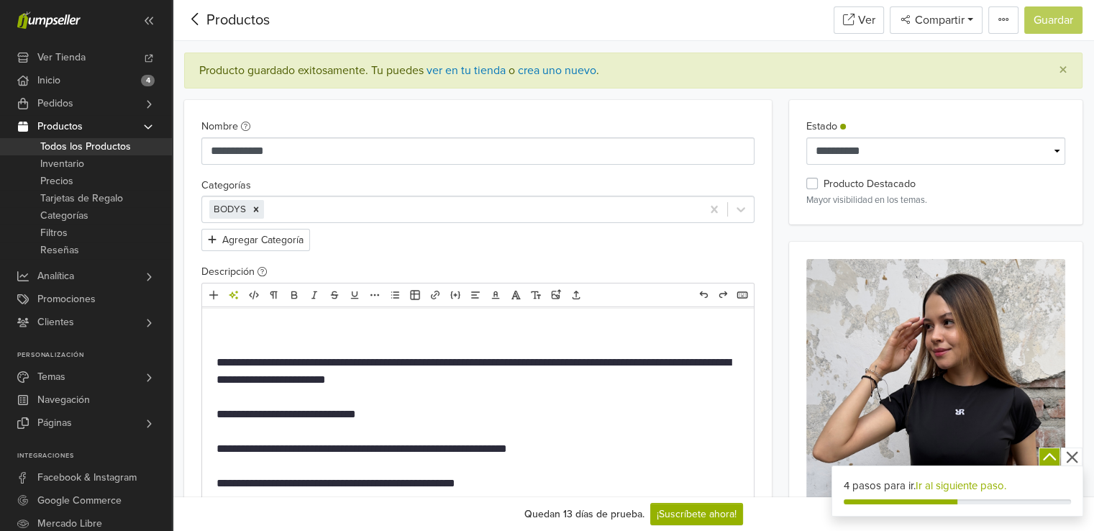
click at [138, 148] on link "Todos los Productos" at bounding box center [86, 146] width 172 height 17
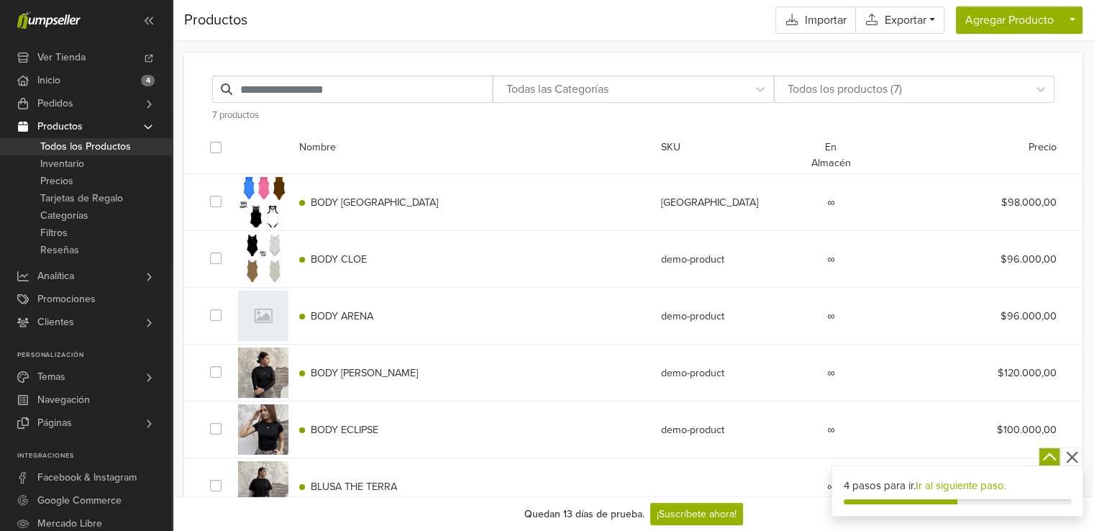
click at [264, 268] on div at bounding box center [263, 259] width 50 height 50
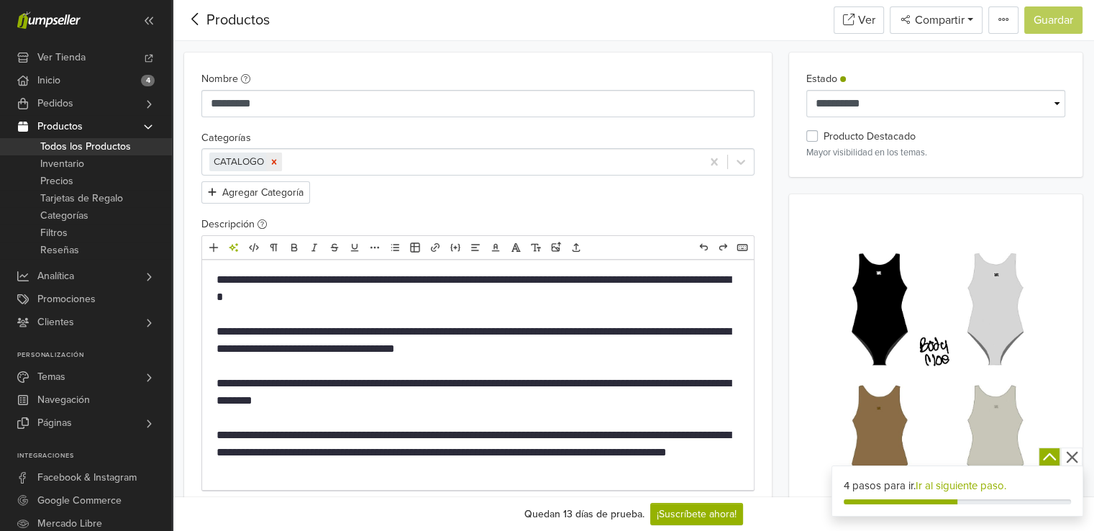
click at [277, 163] on icon "Remove [object Object]" at bounding box center [274, 162] width 10 height 10
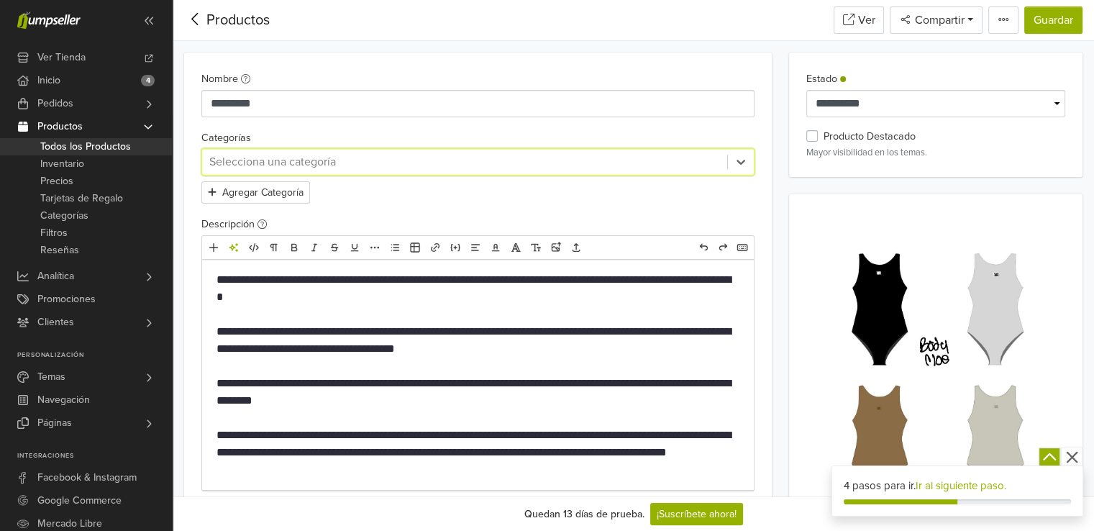
click at [277, 163] on div at bounding box center [464, 162] width 511 height 20
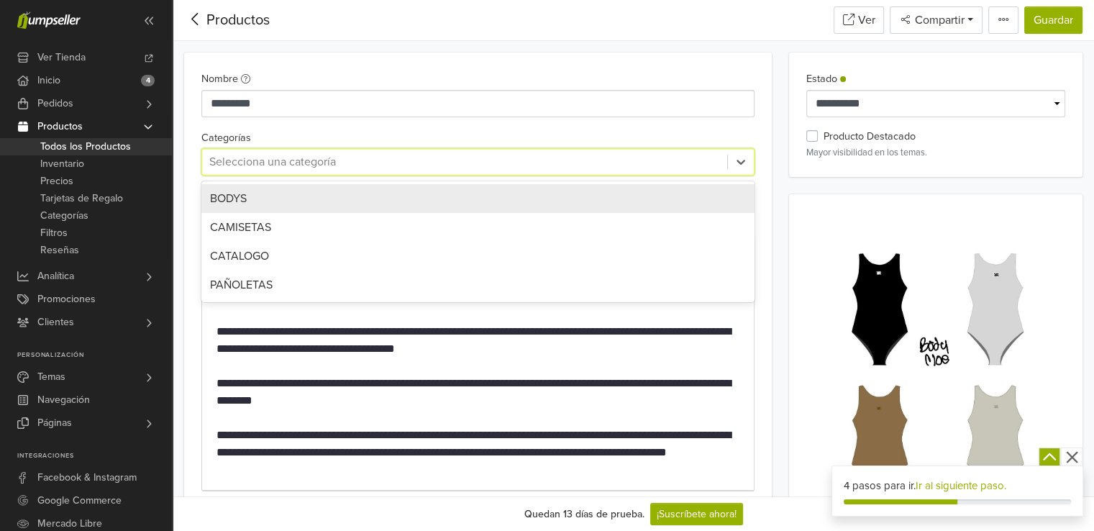
click at [273, 194] on div "BODYS" at bounding box center [478, 198] width 536 height 17
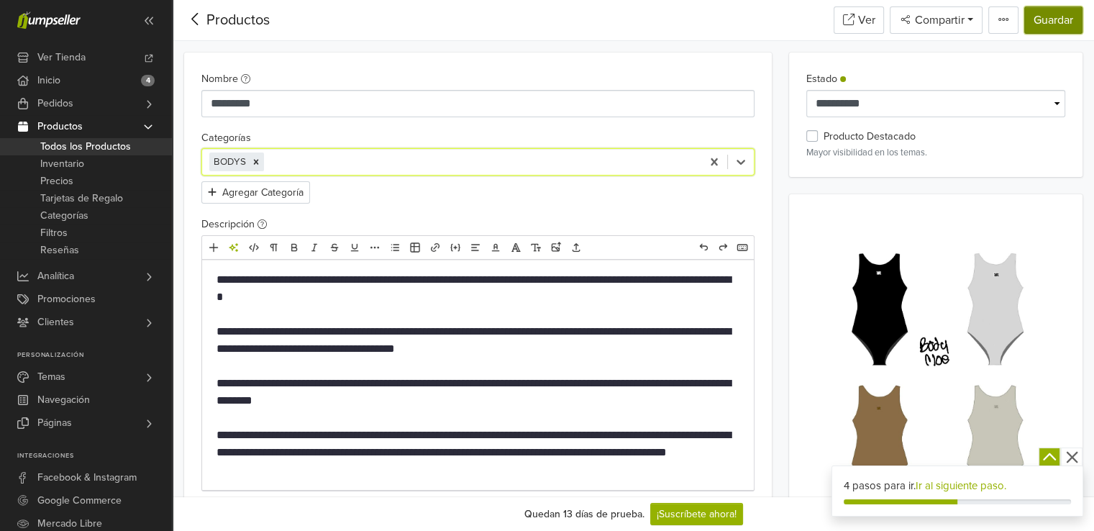
click at [1030, 14] on button "Guardar" at bounding box center [1053, 19] width 58 height 27
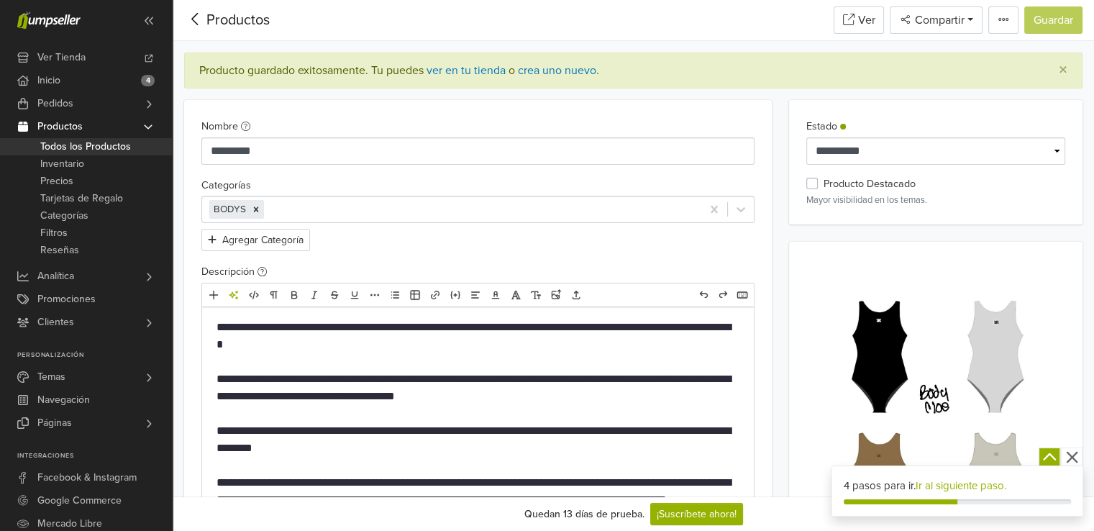
click at [86, 147] on span "Todos los Productos" at bounding box center [85, 146] width 91 height 17
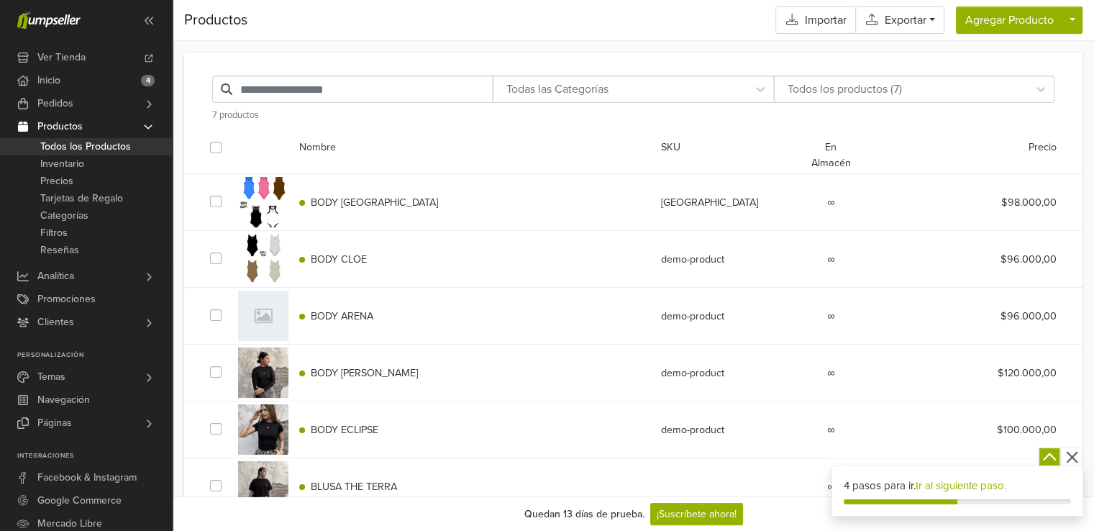
click at [258, 320] on div at bounding box center [263, 316] width 50 height 50
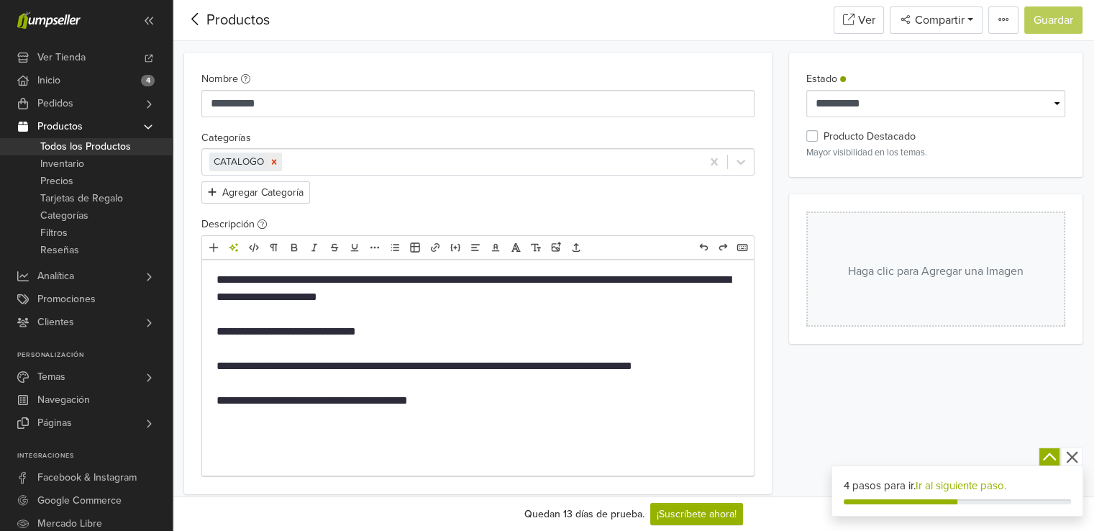
click at [274, 162] on icon "Remove [object Object]" at bounding box center [274, 162] width 5 height 5
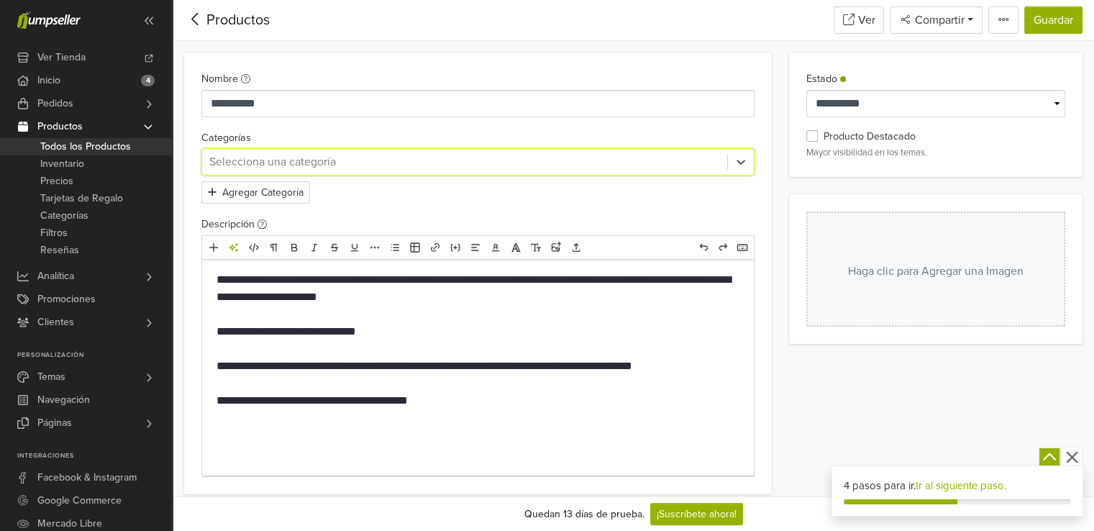
click at [274, 162] on div at bounding box center [464, 162] width 511 height 20
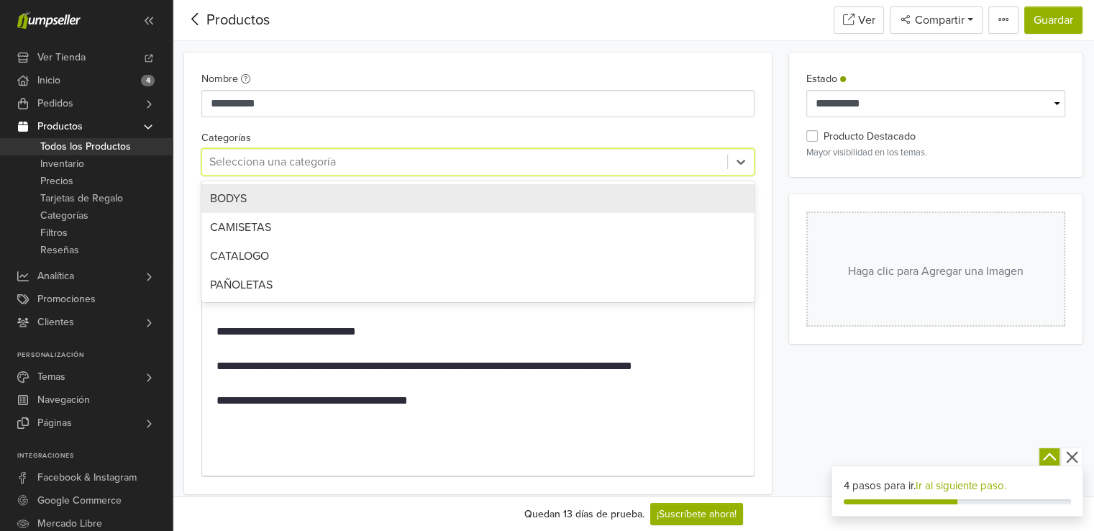
click at [270, 192] on div "BODYS" at bounding box center [478, 198] width 536 height 17
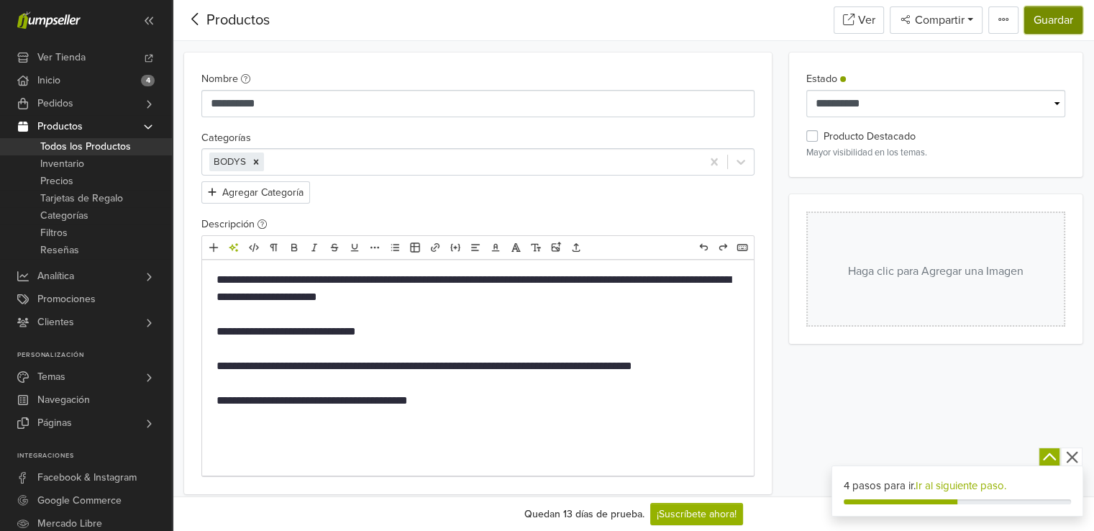
click at [1070, 27] on button "Guardar" at bounding box center [1053, 19] width 58 height 27
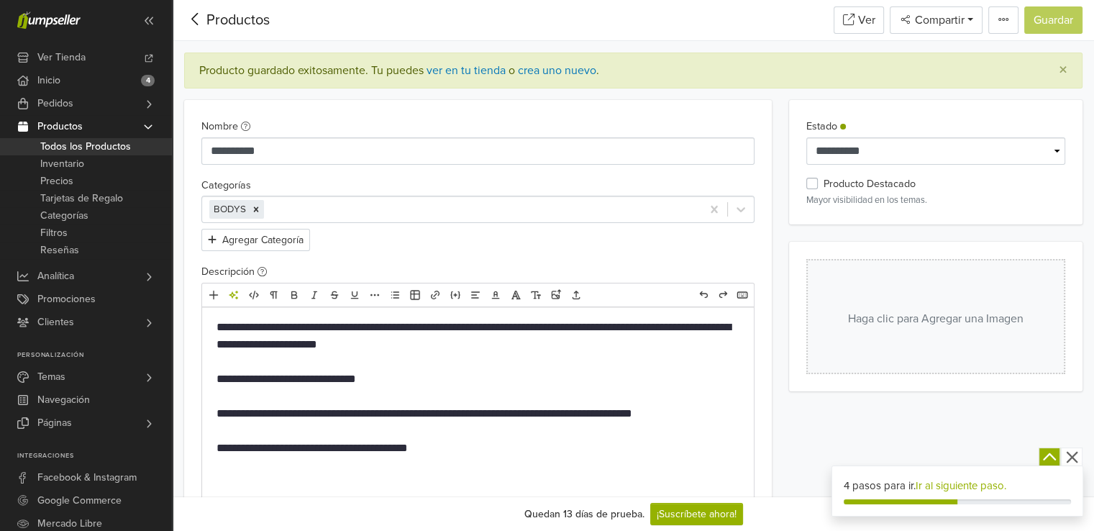
click at [104, 140] on span "Todos los Productos" at bounding box center [85, 146] width 91 height 17
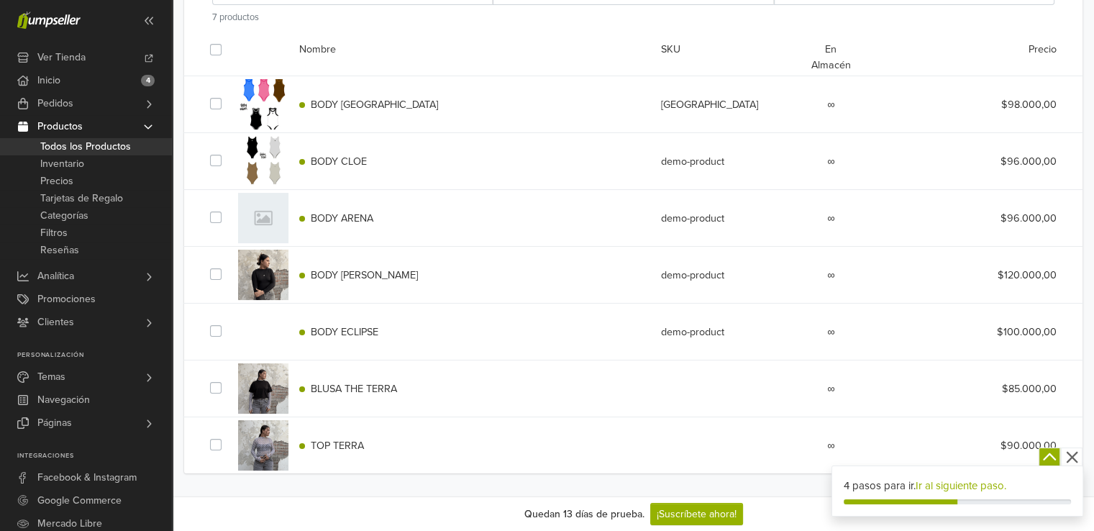
scroll to position [104, 0]
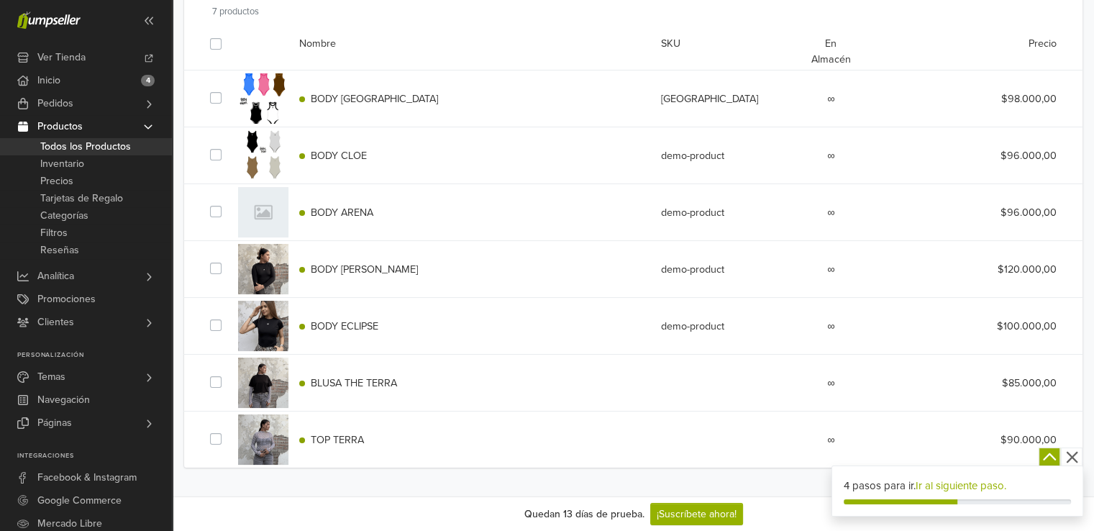
click at [265, 277] on div at bounding box center [263, 269] width 50 height 50
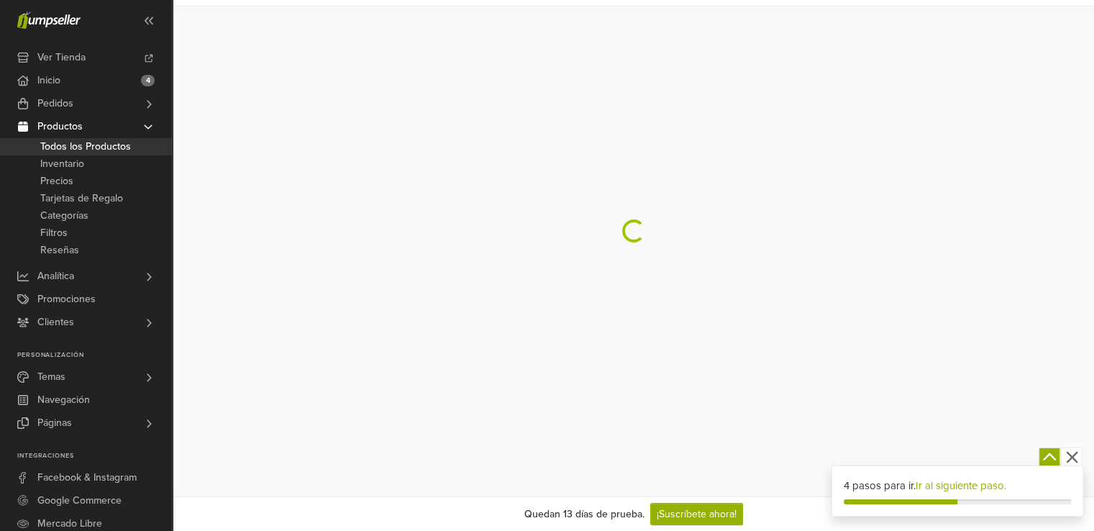
scroll to position [104, 0]
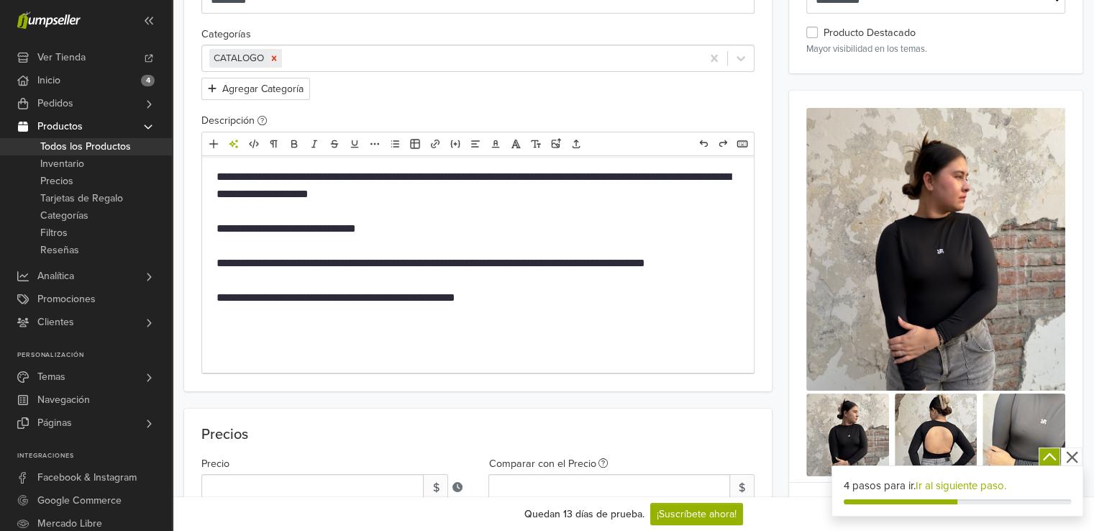
click at [270, 58] on icon "Remove [object Object]" at bounding box center [274, 58] width 10 height 10
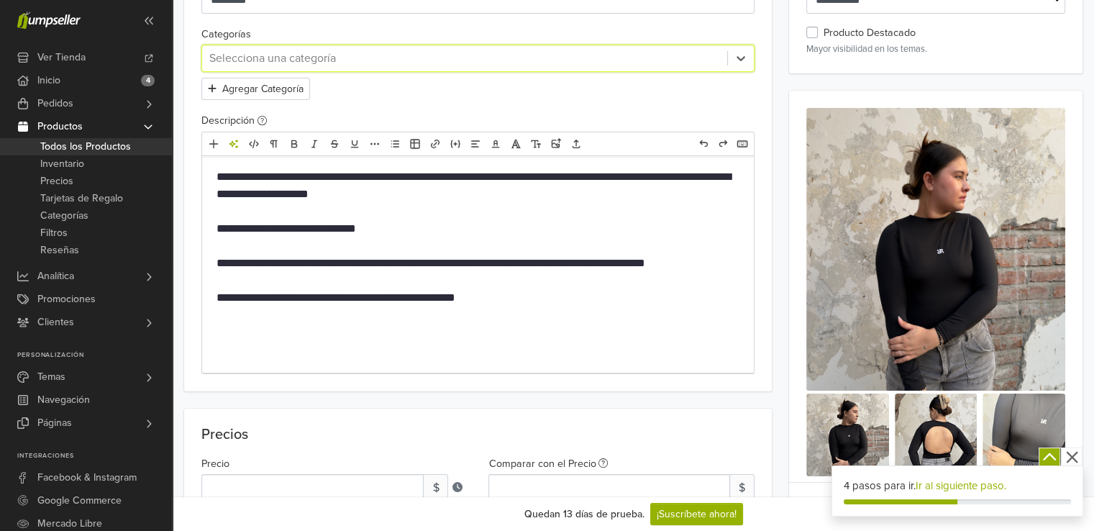
click at [270, 58] on div at bounding box center [464, 58] width 511 height 20
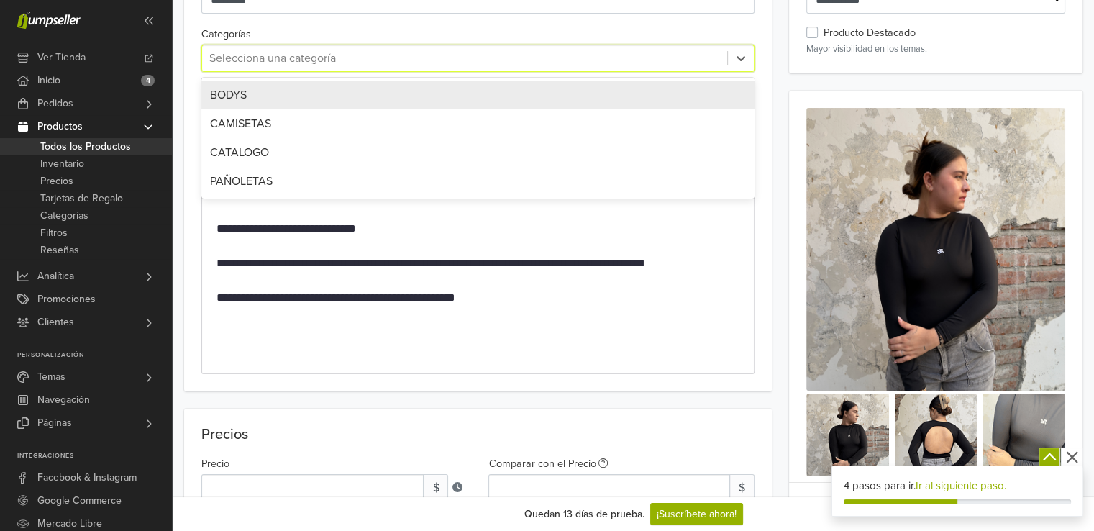
click at [258, 94] on div "BODYS" at bounding box center [478, 94] width 536 height 17
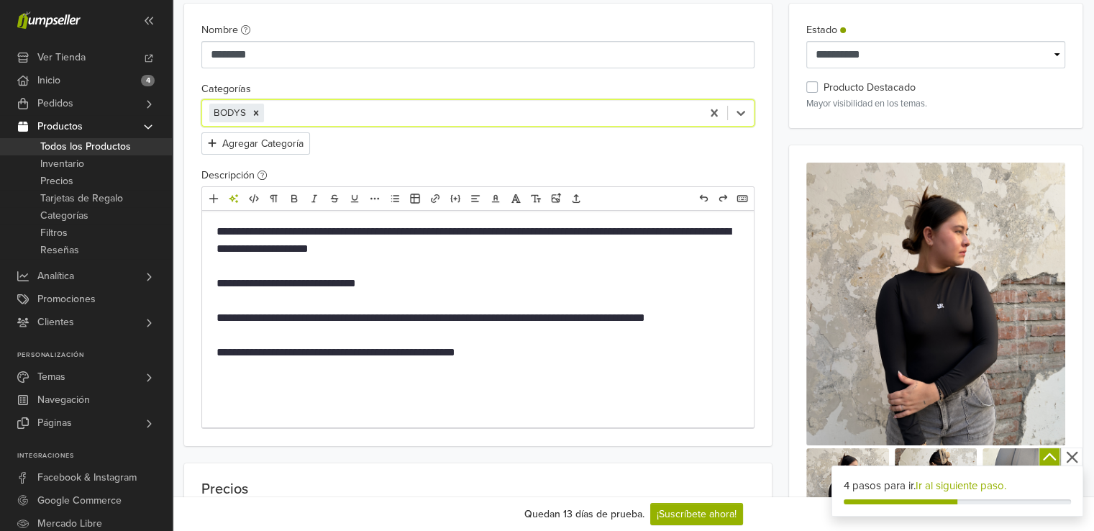
scroll to position [0, 0]
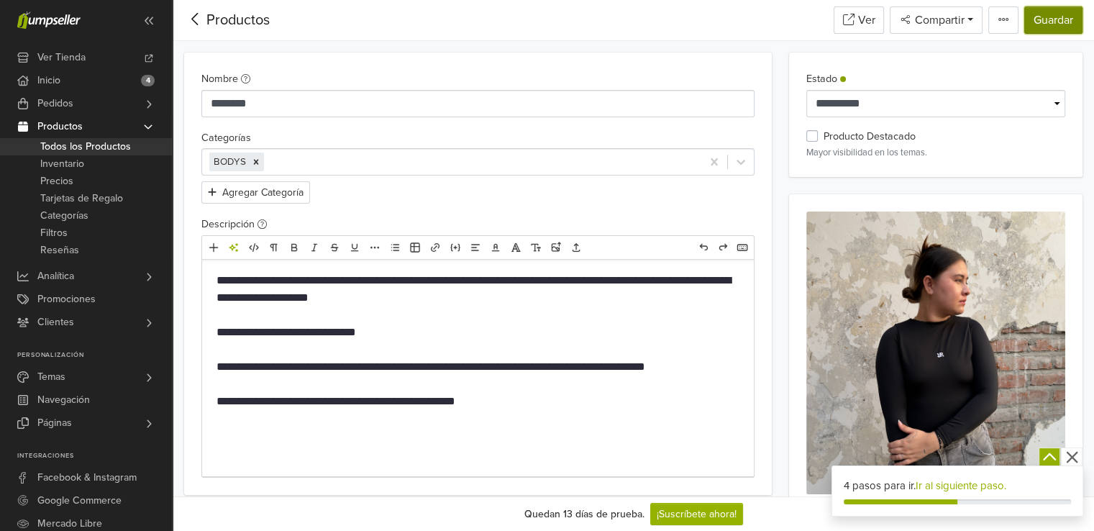
click at [1062, 25] on button "Guardar" at bounding box center [1053, 19] width 58 height 27
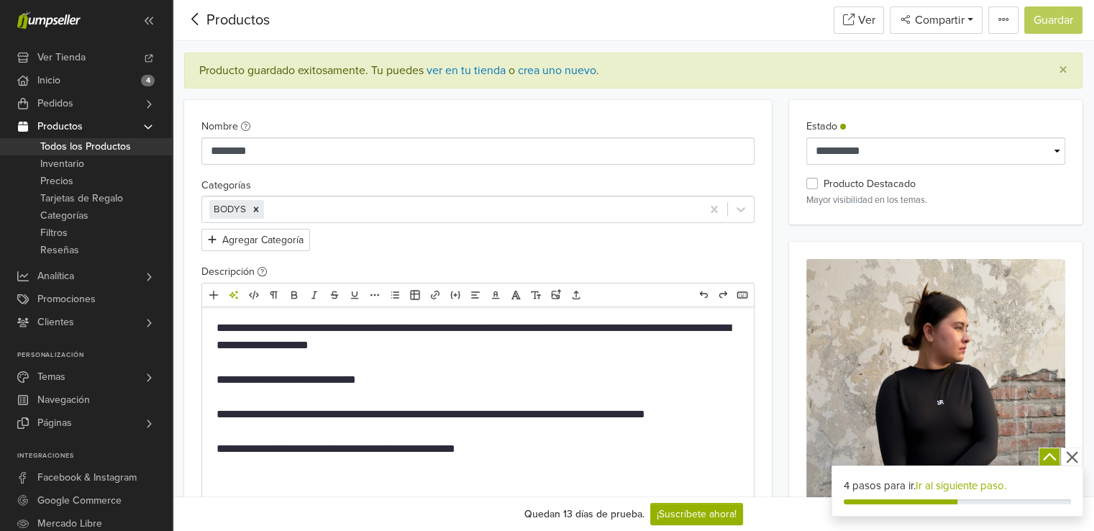
click at [86, 139] on span "Todos los Productos" at bounding box center [85, 146] width 91 height 17
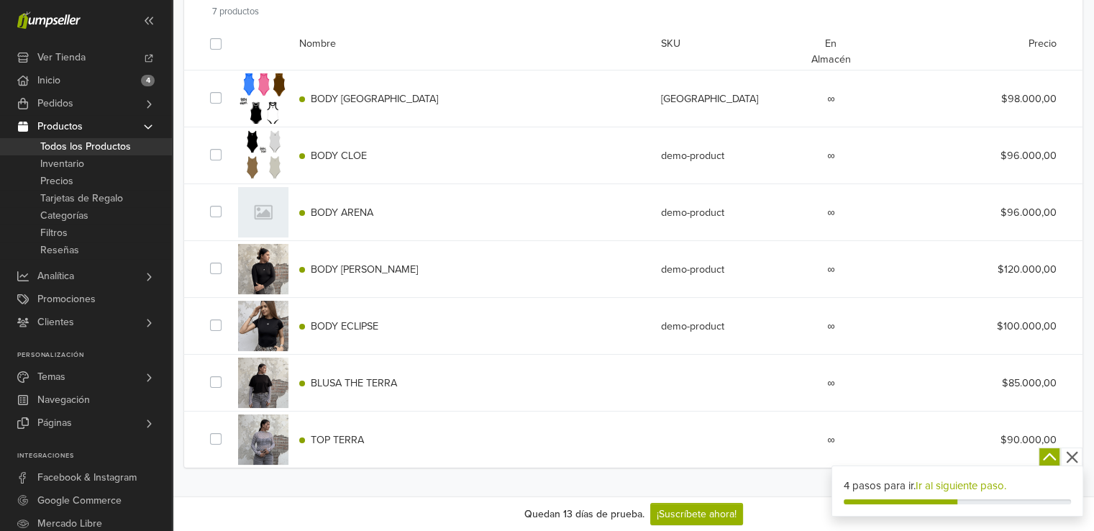
click at [276, 330] on div at bounding box center [263, 326] width 50 height 50
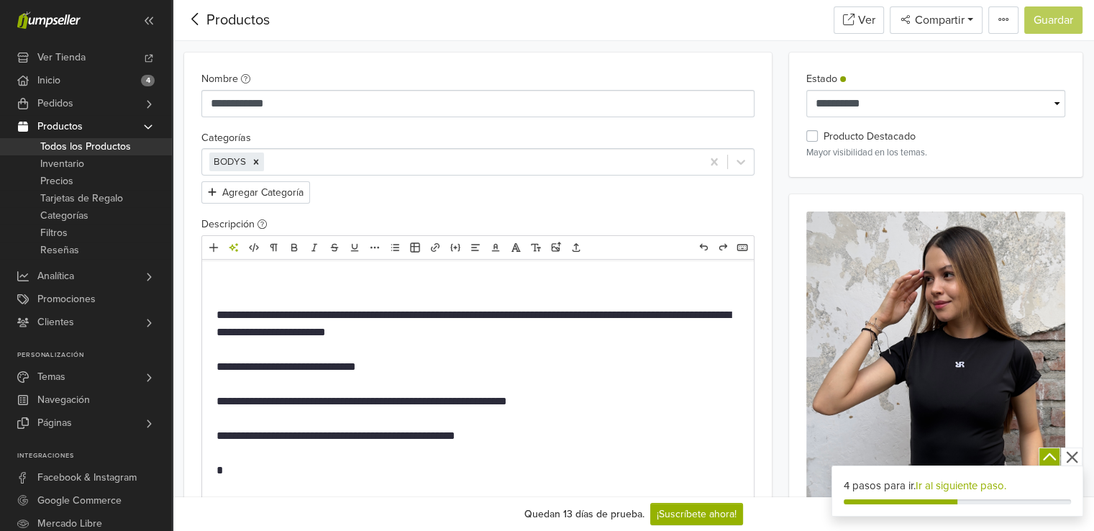
click at [87, 147] on span "Todos los Productos" at bounding box center [85, 146] width 91 height 17
